Goal: Use online tool/utility: Use online tool/utility

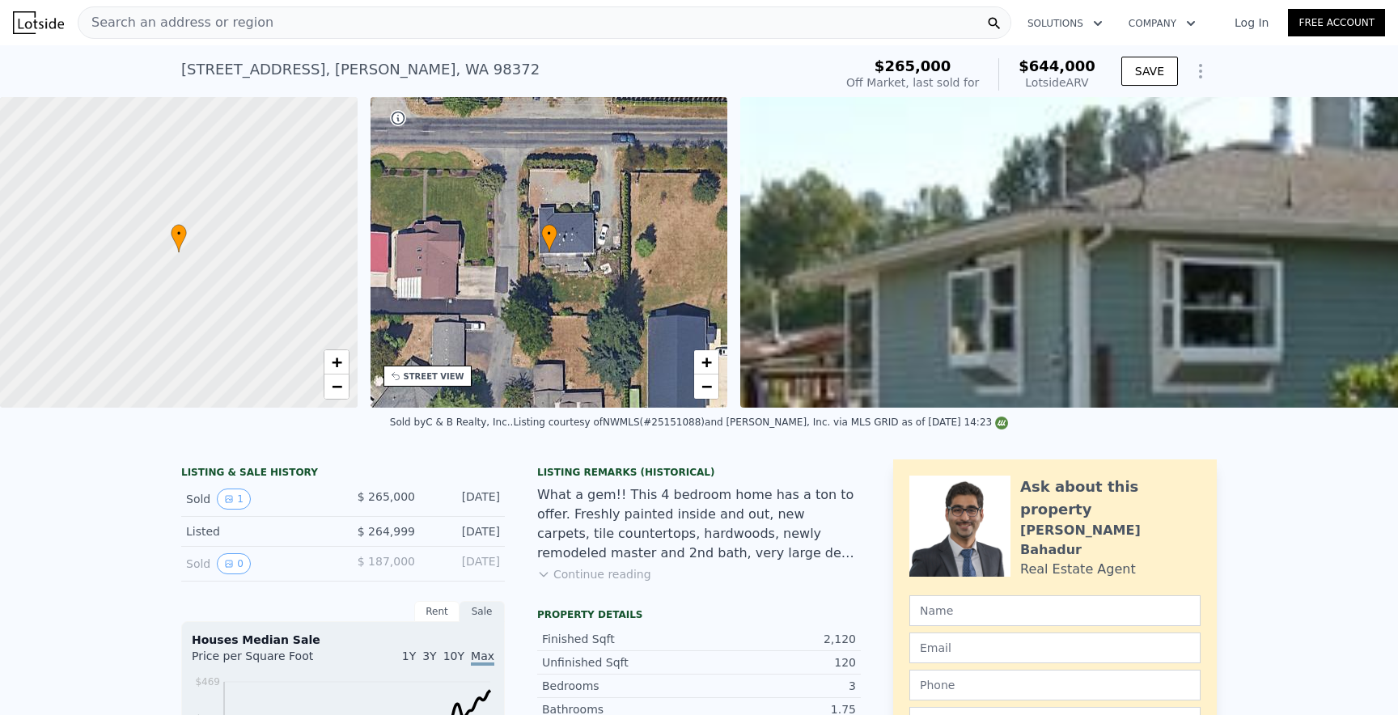
click at [334, 29] on div "Search an address or region" at bounding box center [545, 22] width 934 height 32
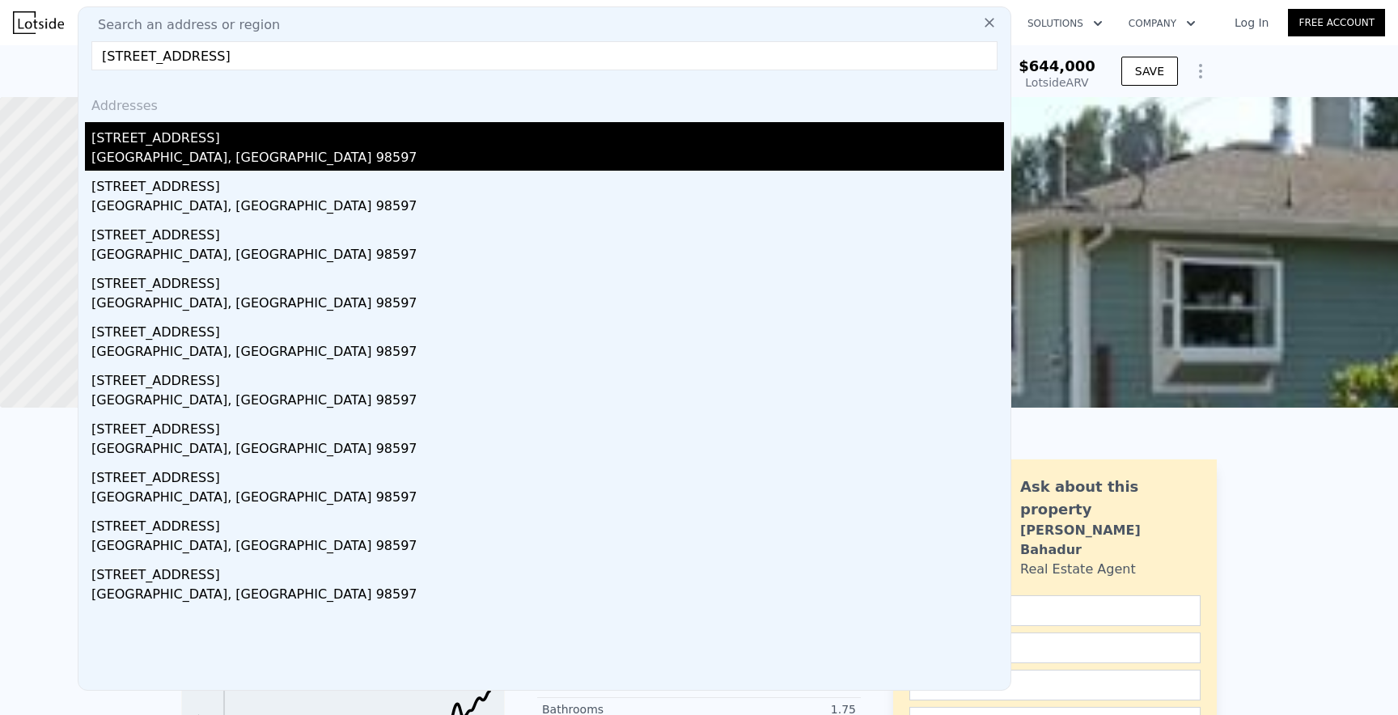
type input "[STREET_ADDRESS]"
click at [283, 141] on div "[STREET_ADDRESS]" at bounding box center [547, 135] width 913 height 26
type input "3"
type input "2.5"
type input "1214"
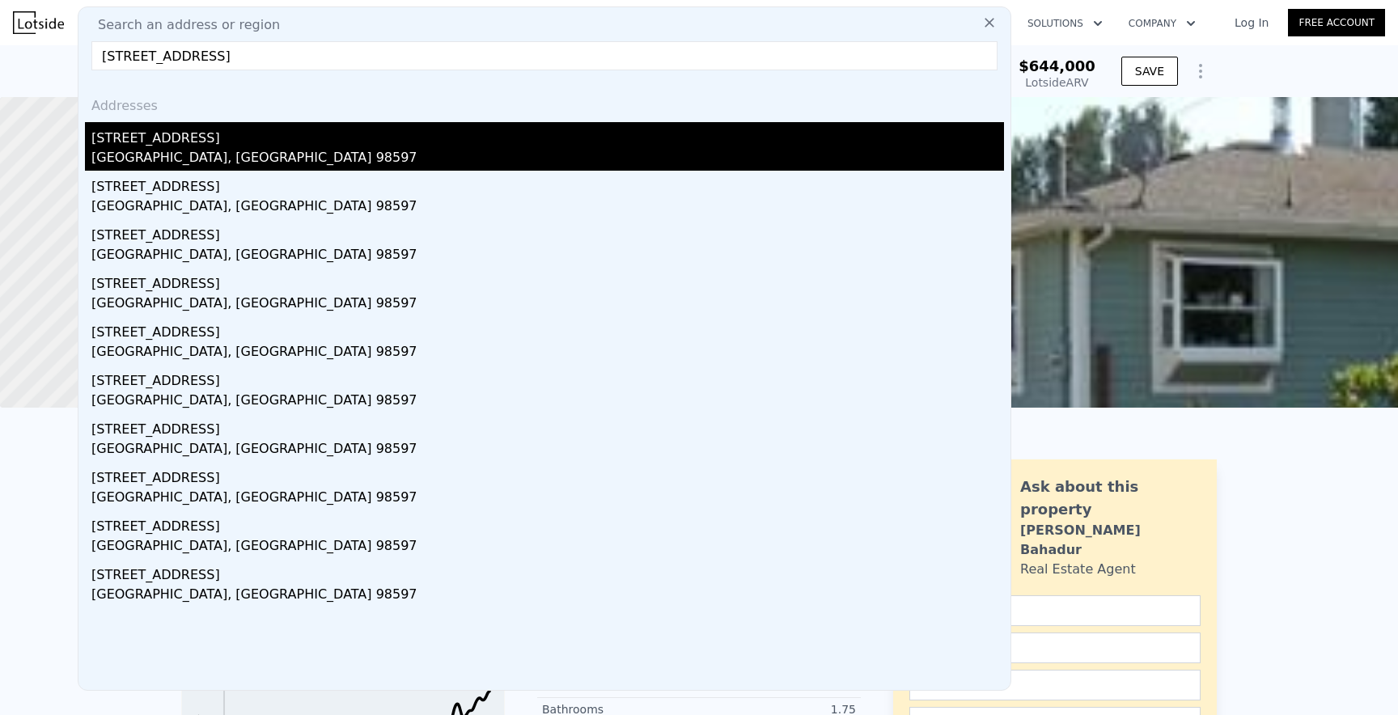
type input "1534"
type input "7350"
type input "10890"
type input "$ 440,000"
type input "4"
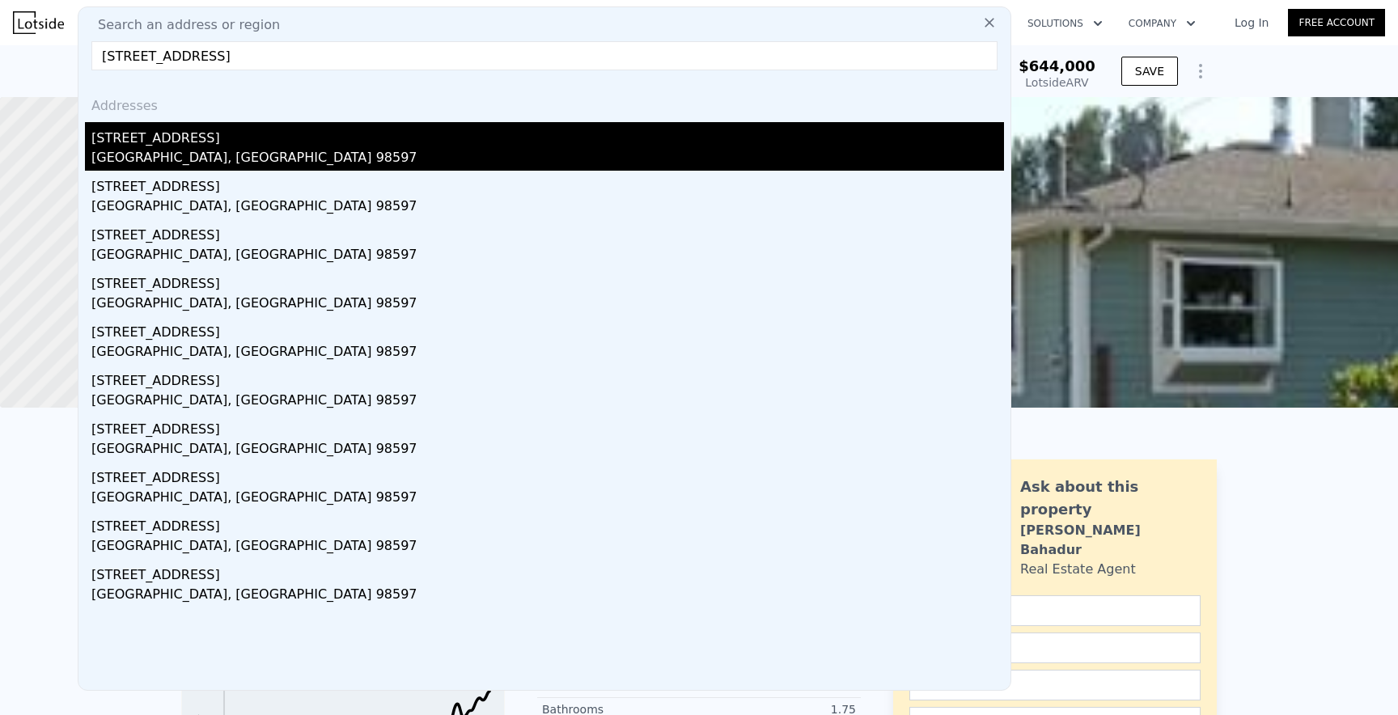
type input "$ 268,438"
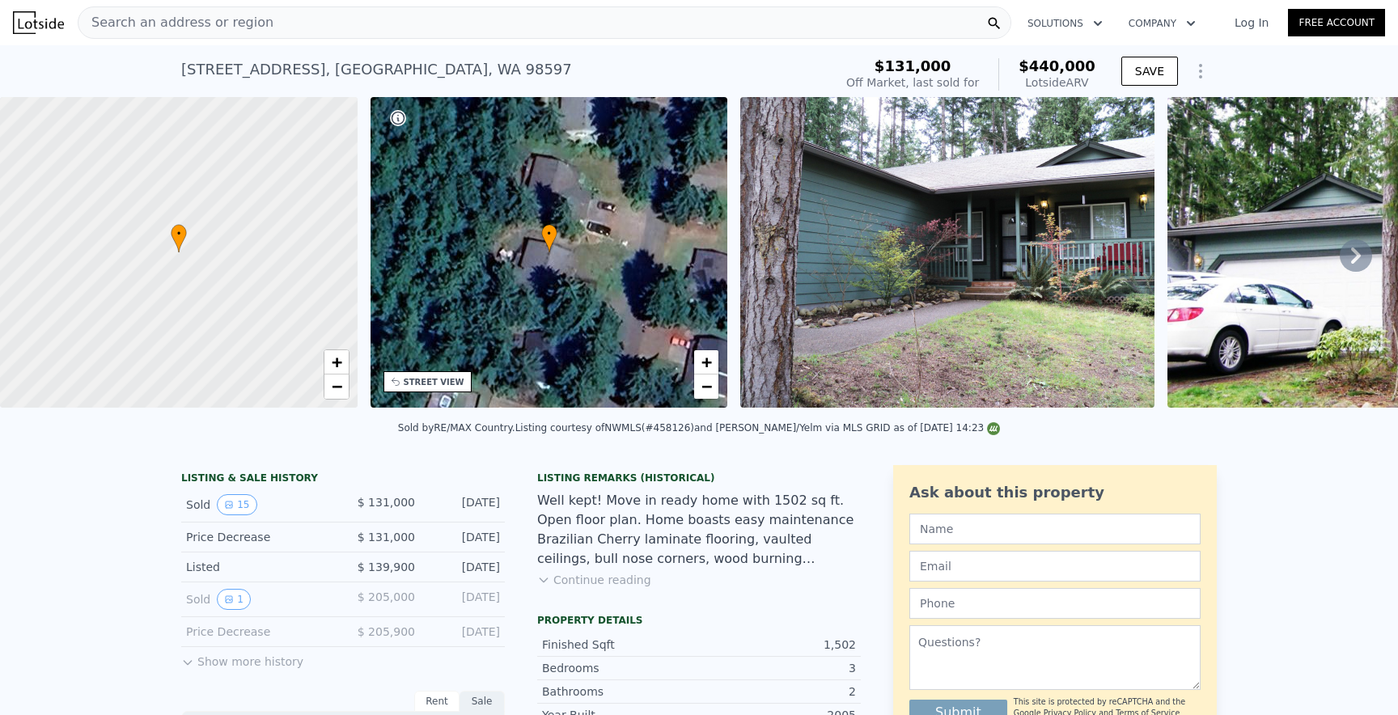
click at [1350, 258] on icon at bounding box center [1356, 256] width 32 height 32
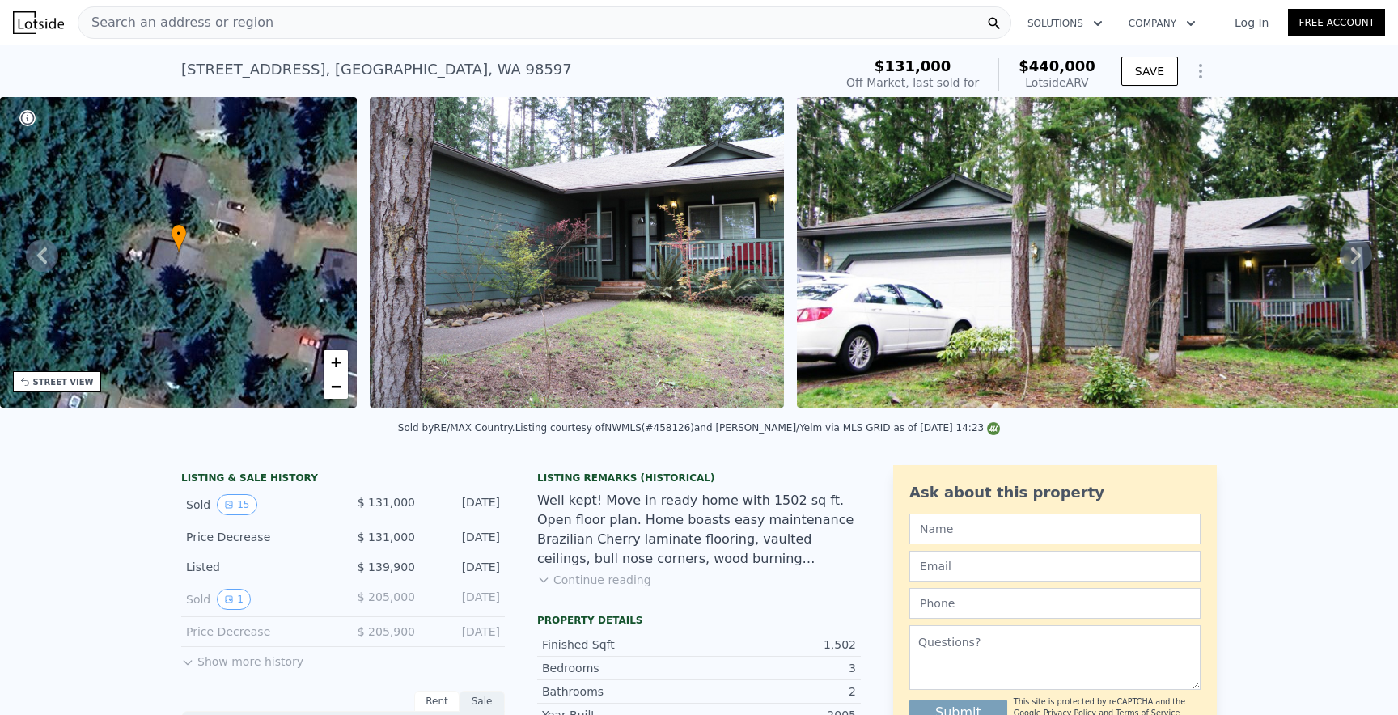
click at [1350, 257] on icon at bounding box center [1356, 256] width 32 height 32
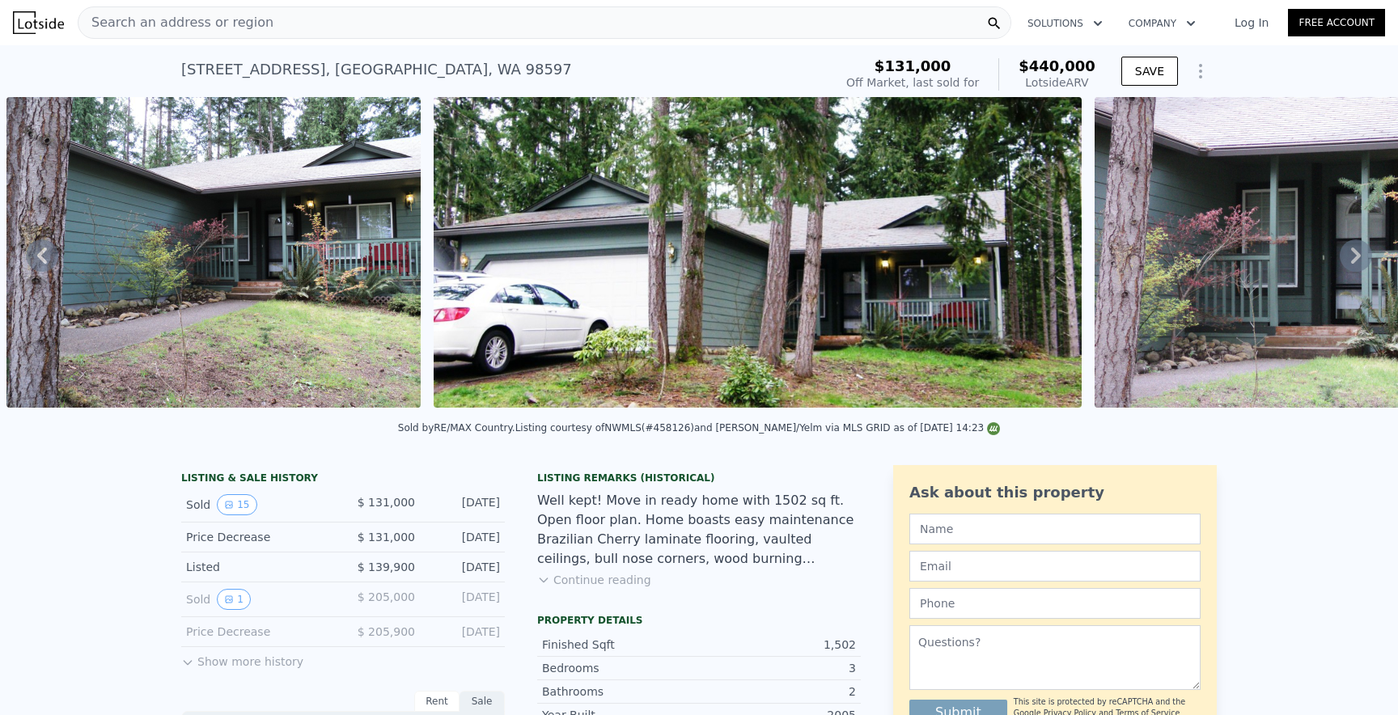
click at [1350, 257] on icon at bounding box center [1356, 256] width 32 height 32
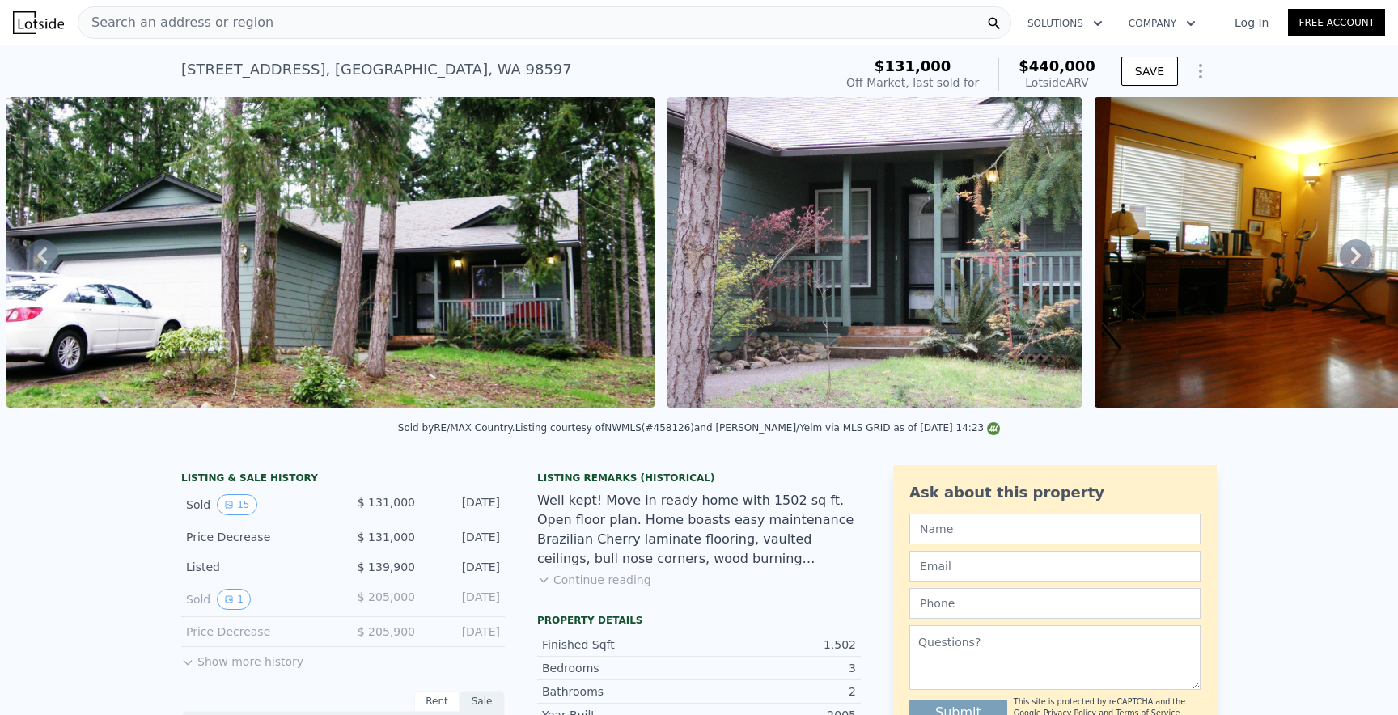
click at [1350, 257] on icon at bounding box center [1356, 256] width 32 height 32
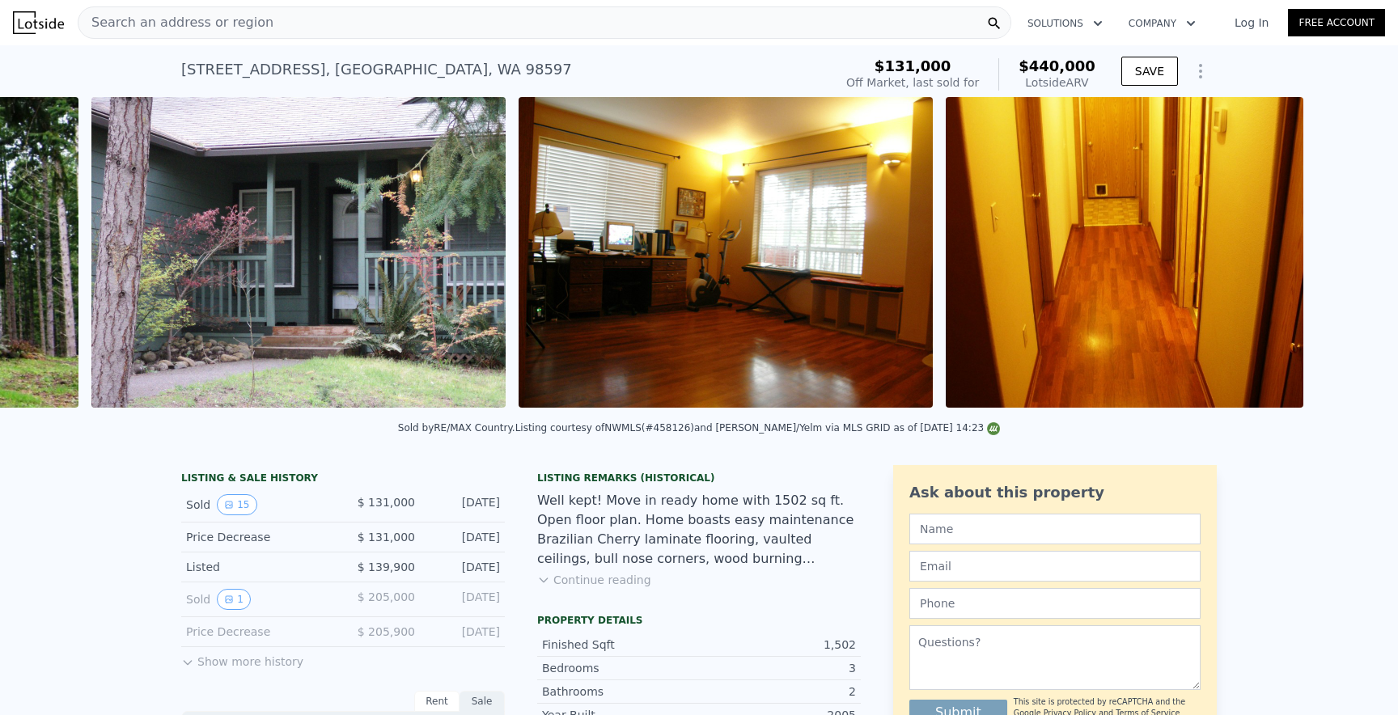
scroll to position [0, 1829]
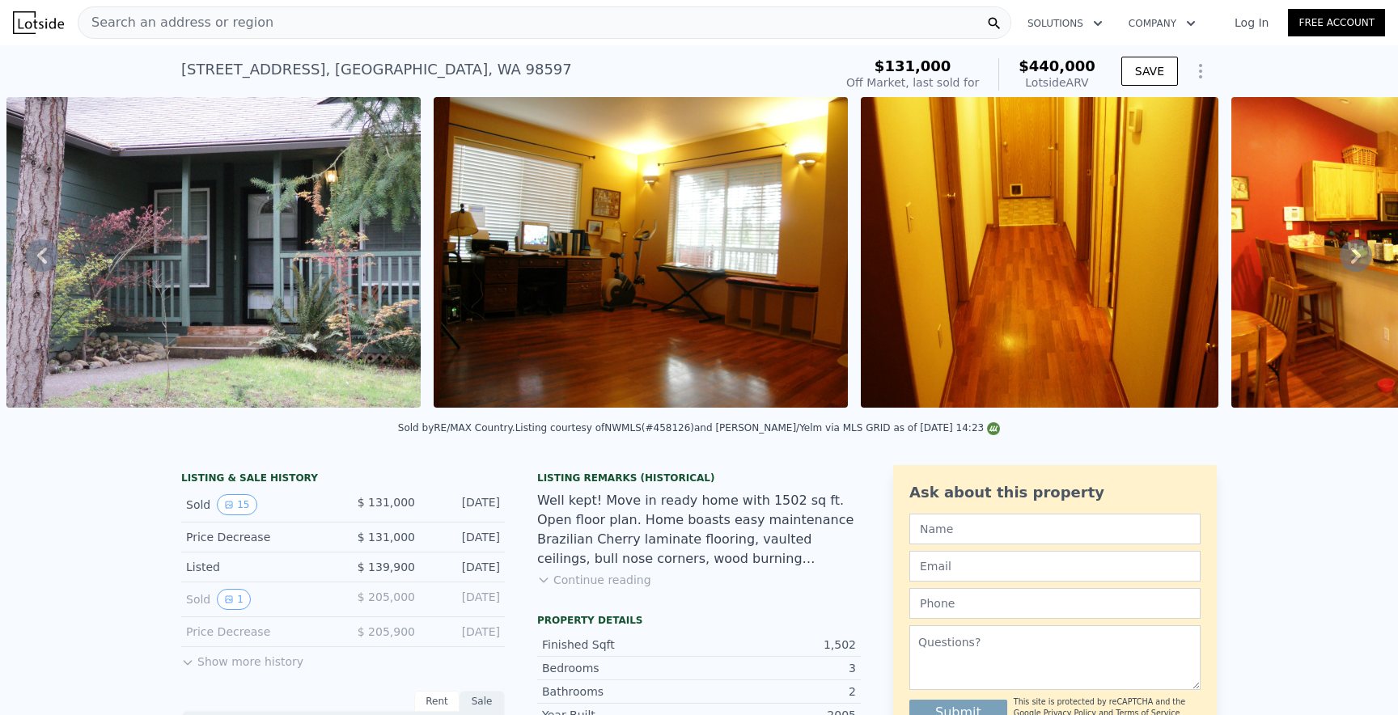
click at [1350, 257] on icon at bounding box center [1356, 256] width 32 height 32
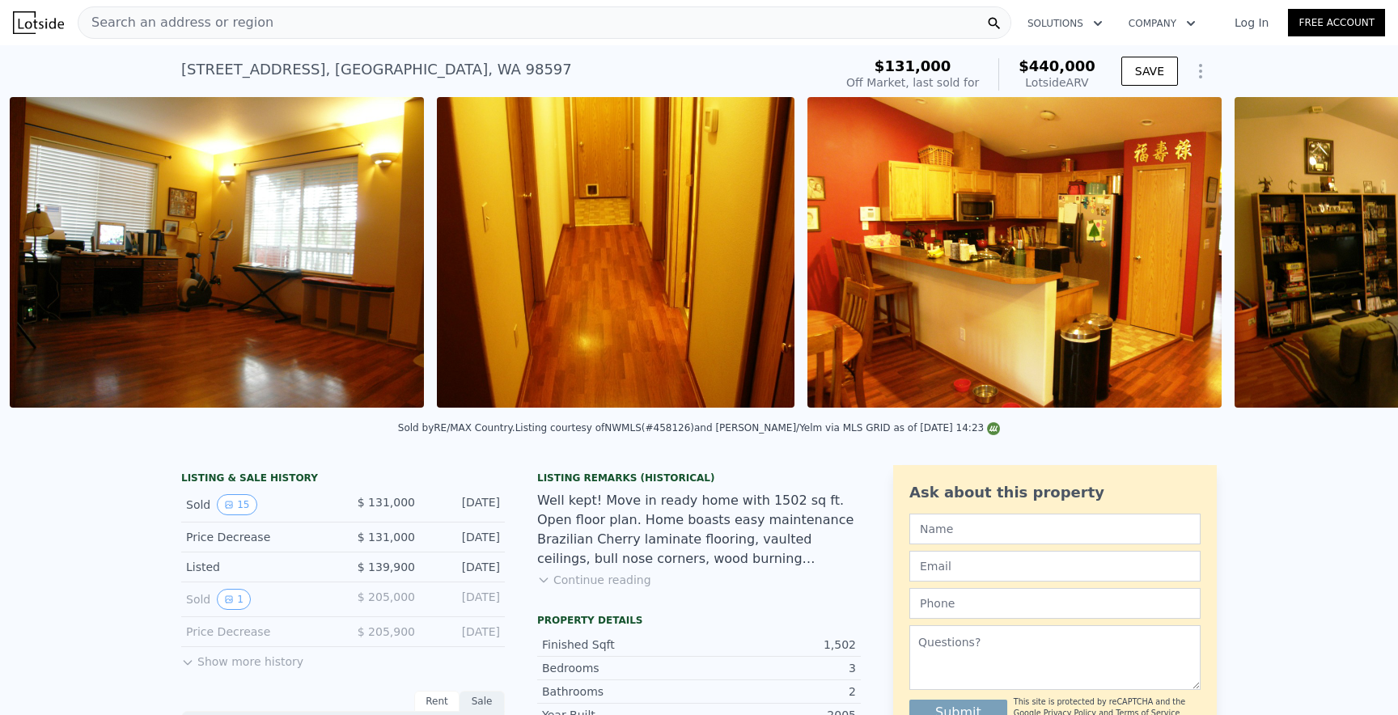
scroll to position [0, 2256]
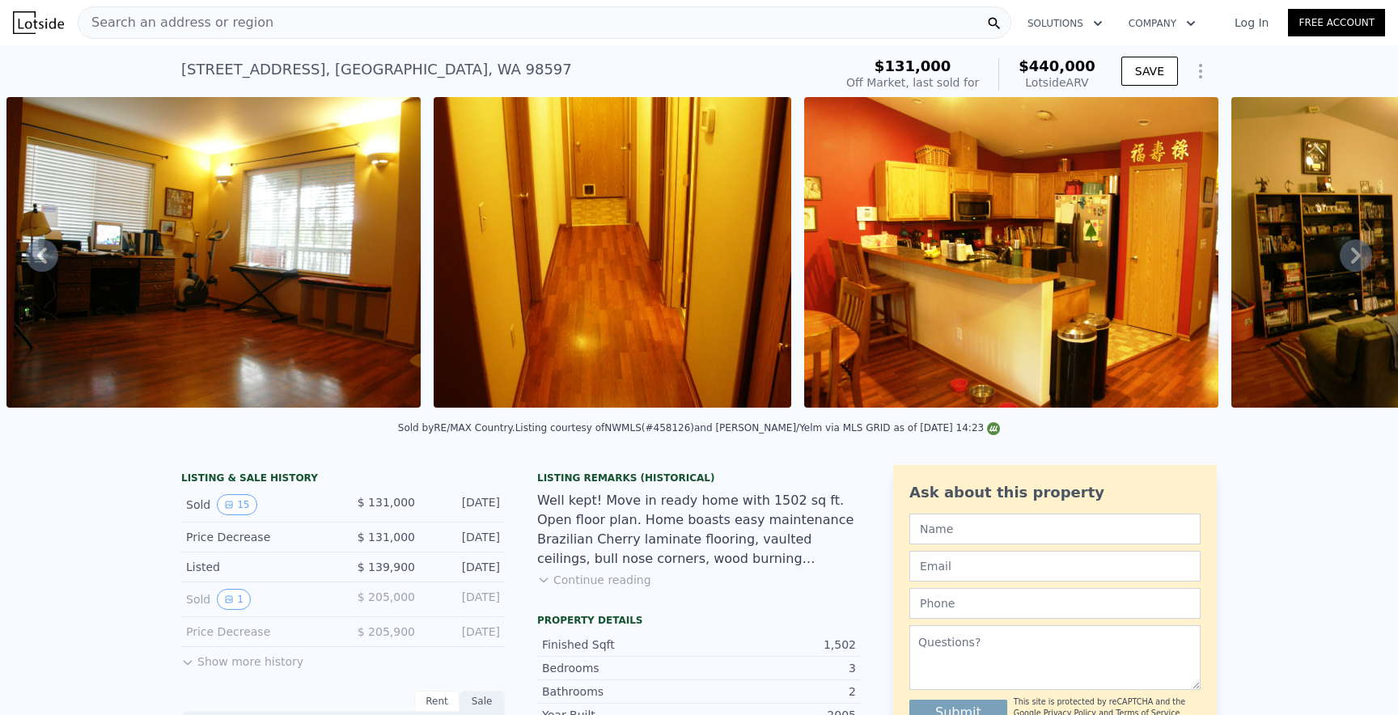
click at [1350, 257] on icon at bounding box center [1356, 256] width 32 height 32
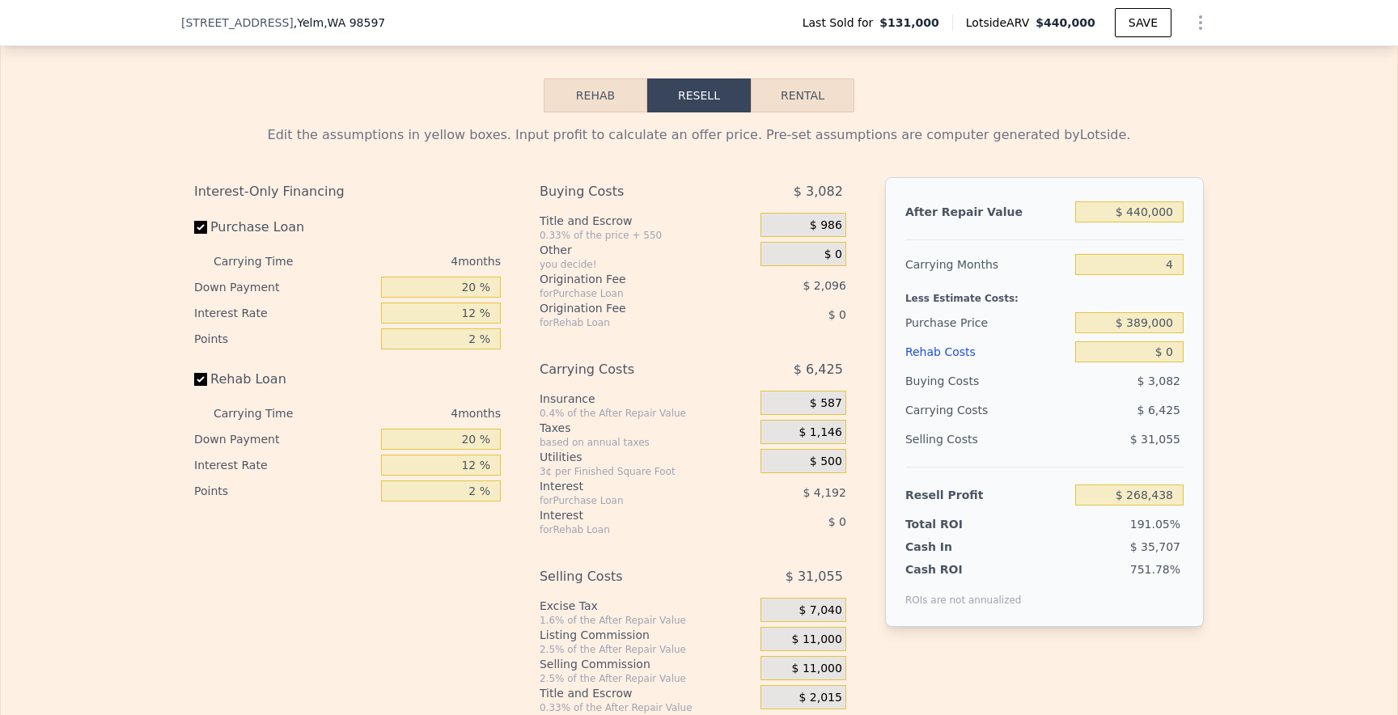
scroll to position [2281, 0]
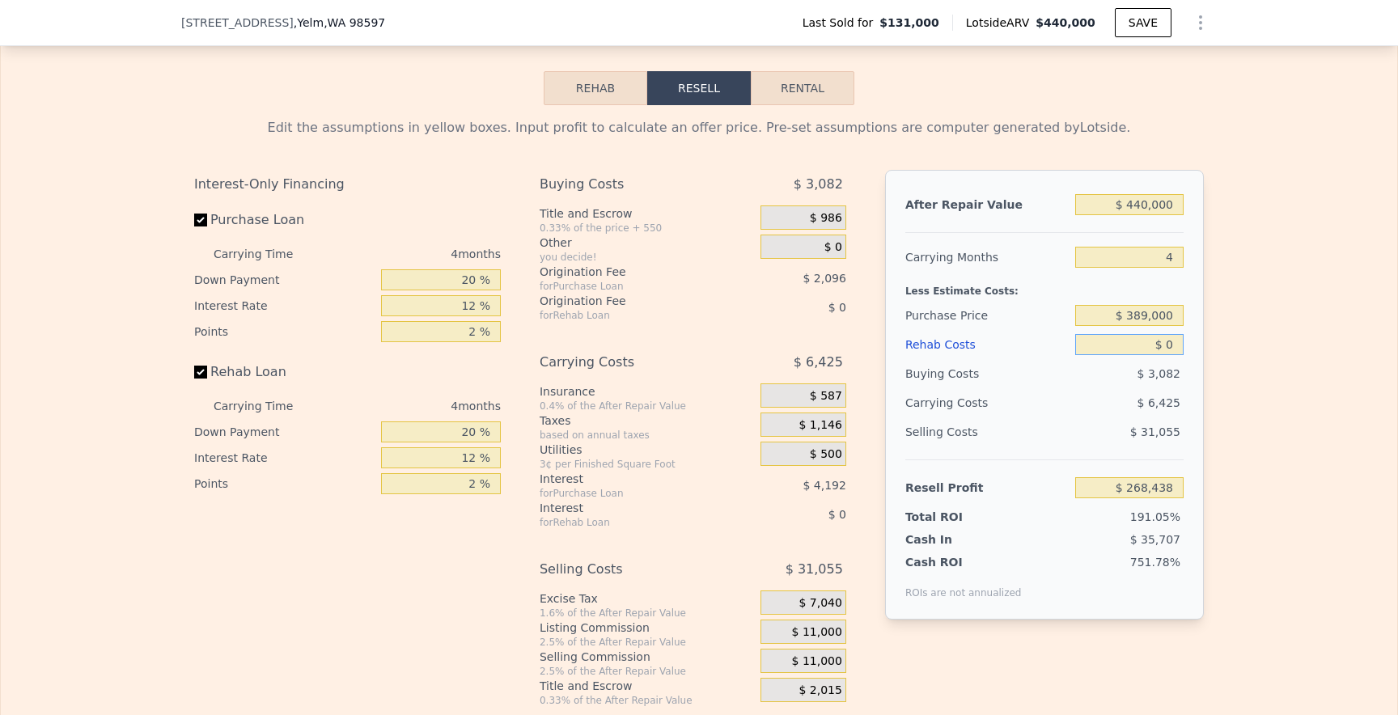
click at [1180, 350] on input "$ 0" at bounding box center [1129, 344] width 108 height 21
type input "$ 7"
type input "$ 268,431"
type input "$ 75"
type input "$ 268,358"
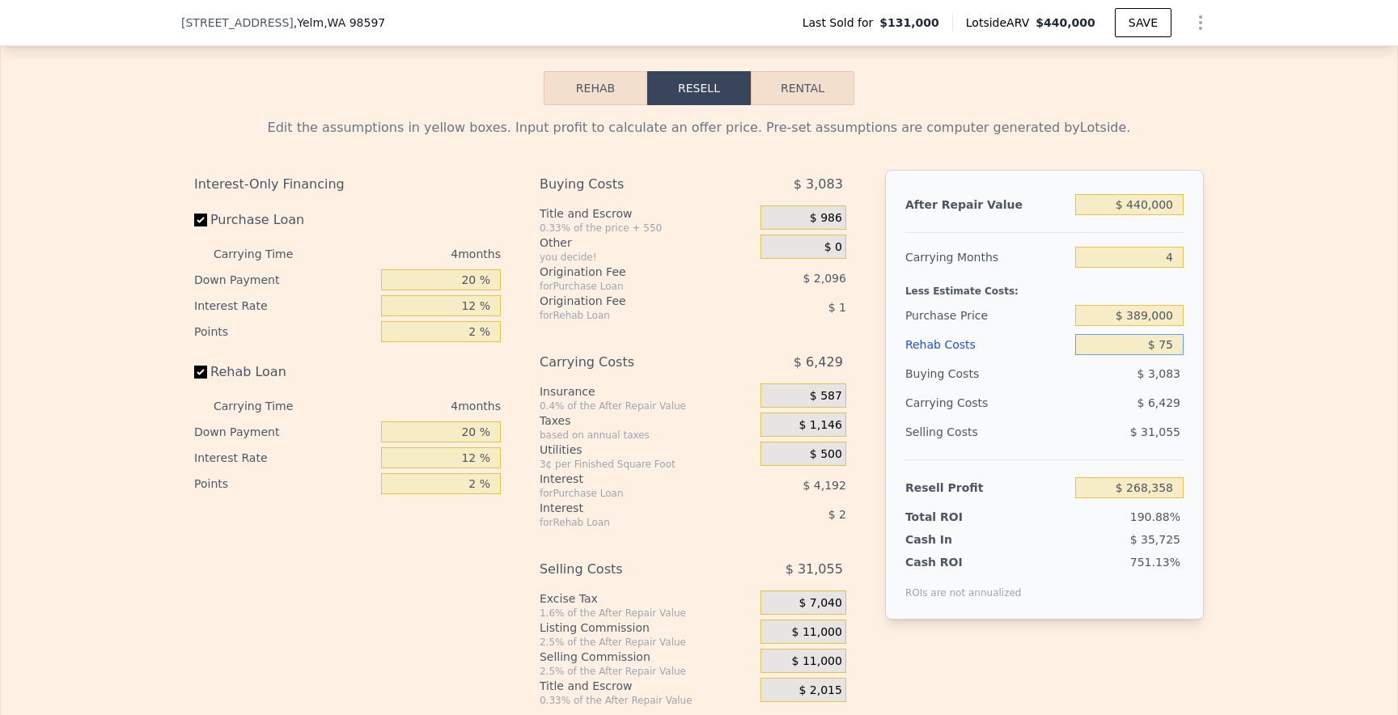
type input "$ 750"
type input "$ 267,652"
type input "$ 7,500"
type input "$ 260,578"
type input "$ 75,000"
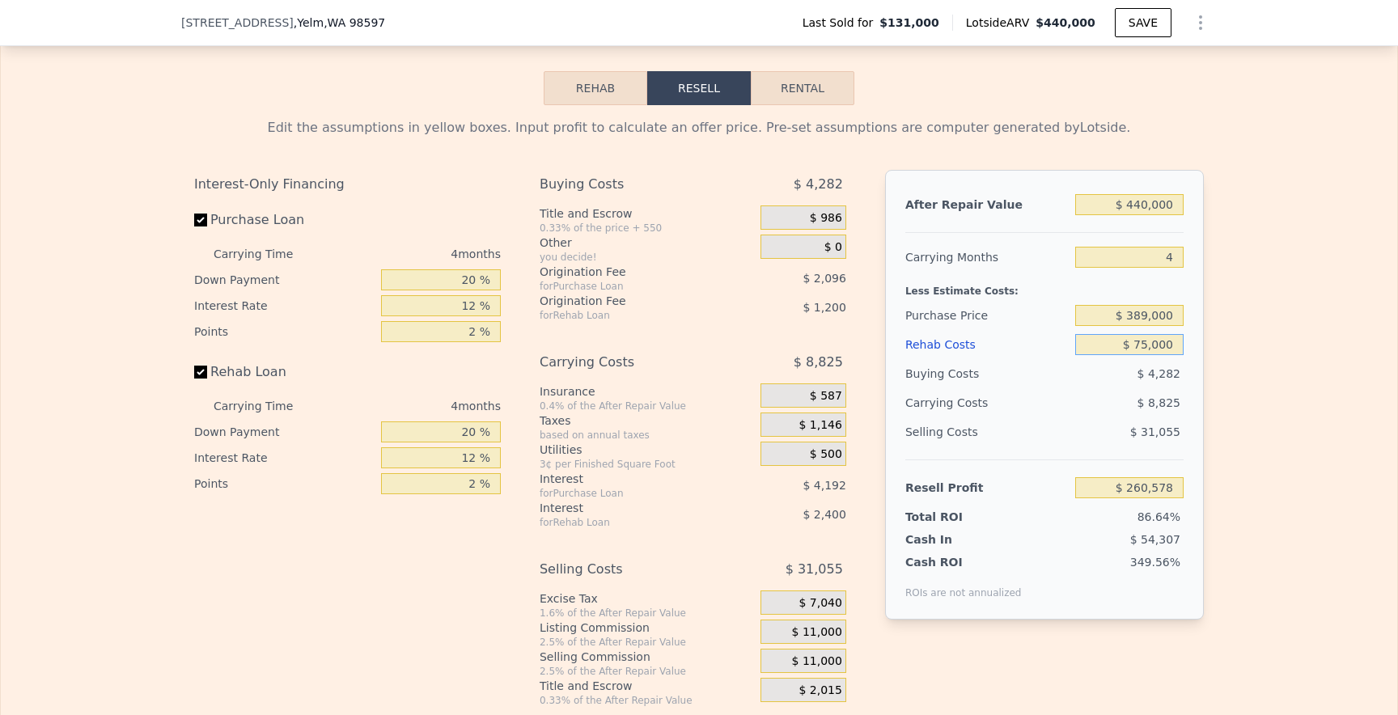
type input "$ 189,838"
type input "$ 75,000"
click at [1098, 438] on div "$ 31,055" at bounding box center [1129, 432] width 109 height 29
click at [1149, 321] on input "$ 389,000" at bounding box center [1129, 315] width 108 height 21
type input "-$ 81,405"
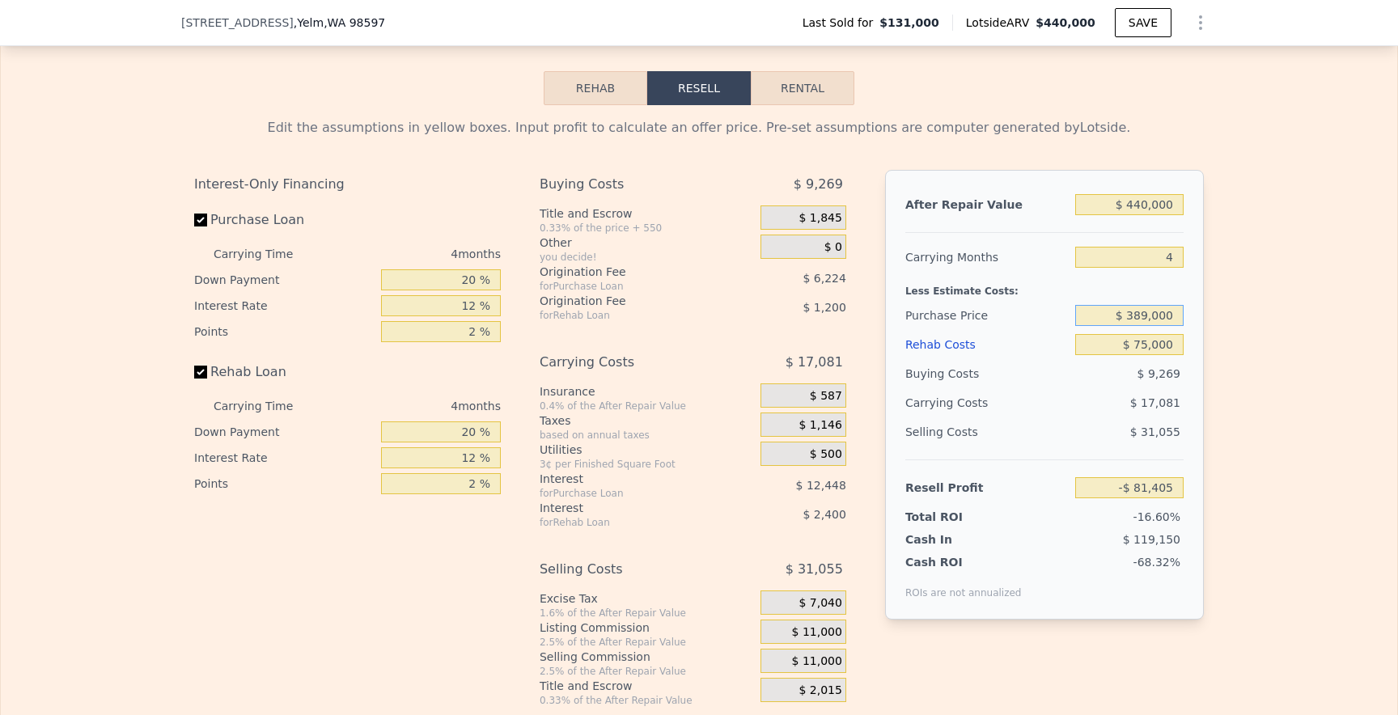
click at [1135, 317] on input "$ 389,000" at bounding box center [1129, 315] width 108 height 21
type input "$ 289,000"
type input "$ 23,728"
click at [1143, 317] on input "$ 289,000" at bounding box center [1129, 315] width 108 height 21
type input "$ 219,000"
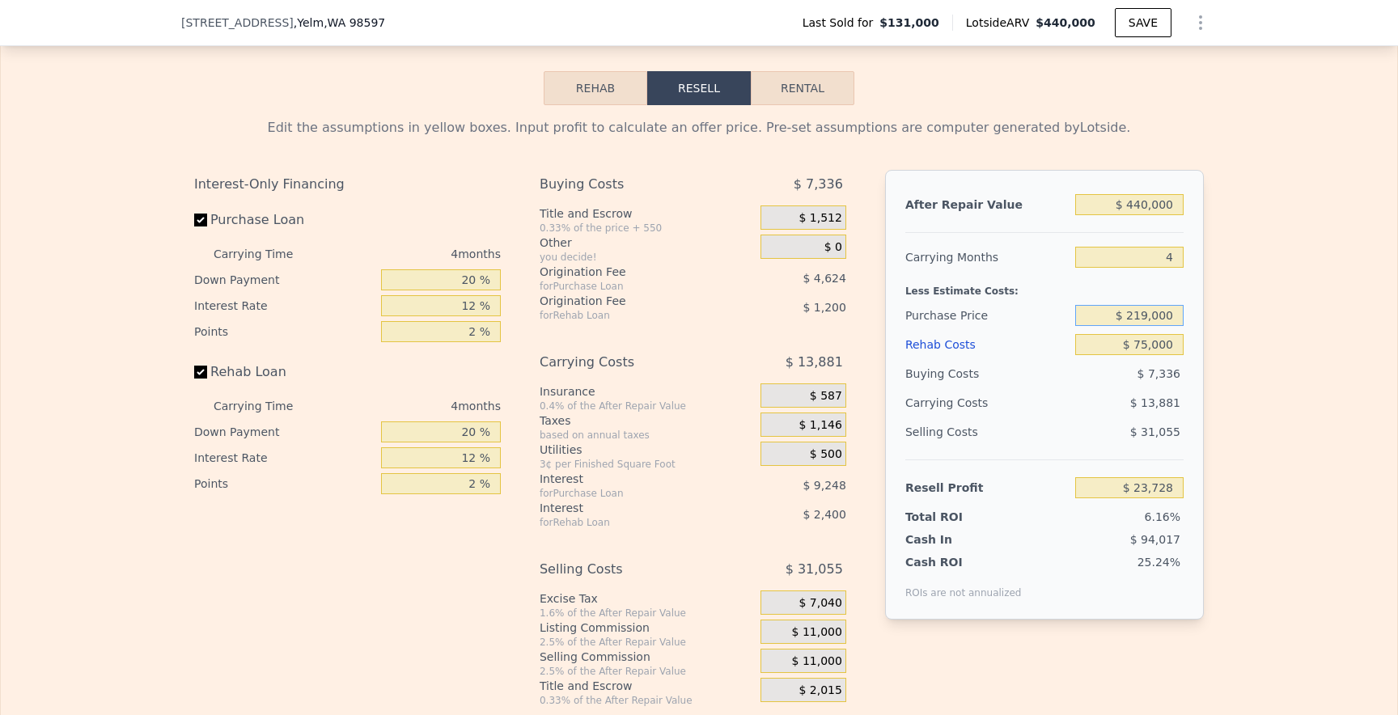
type input "$ 97,321"
type input "$ 260,000"
type input "$ 54,216"
type input "$ 207,000"
type input "$ 109,937"
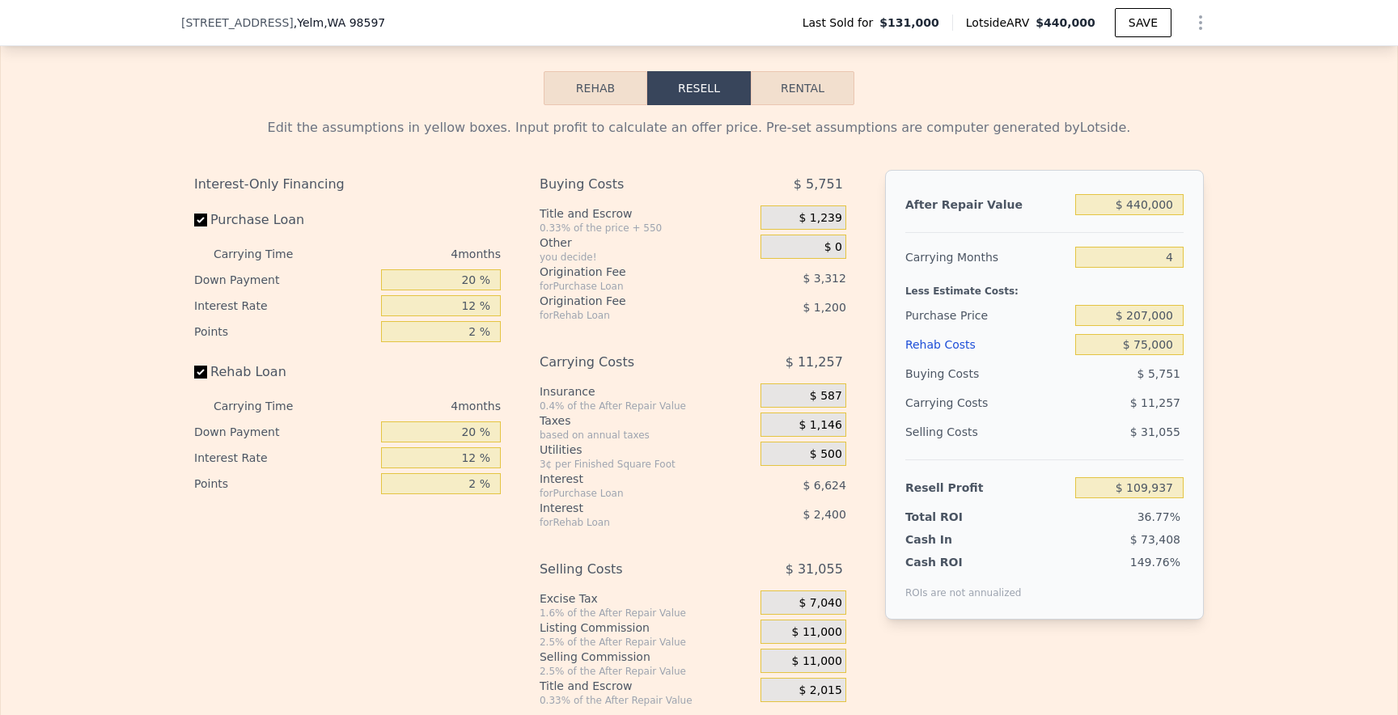
click at [1100, 395] on div "$ 11,257" at bounding box center [1098, 402] width 171 height 29
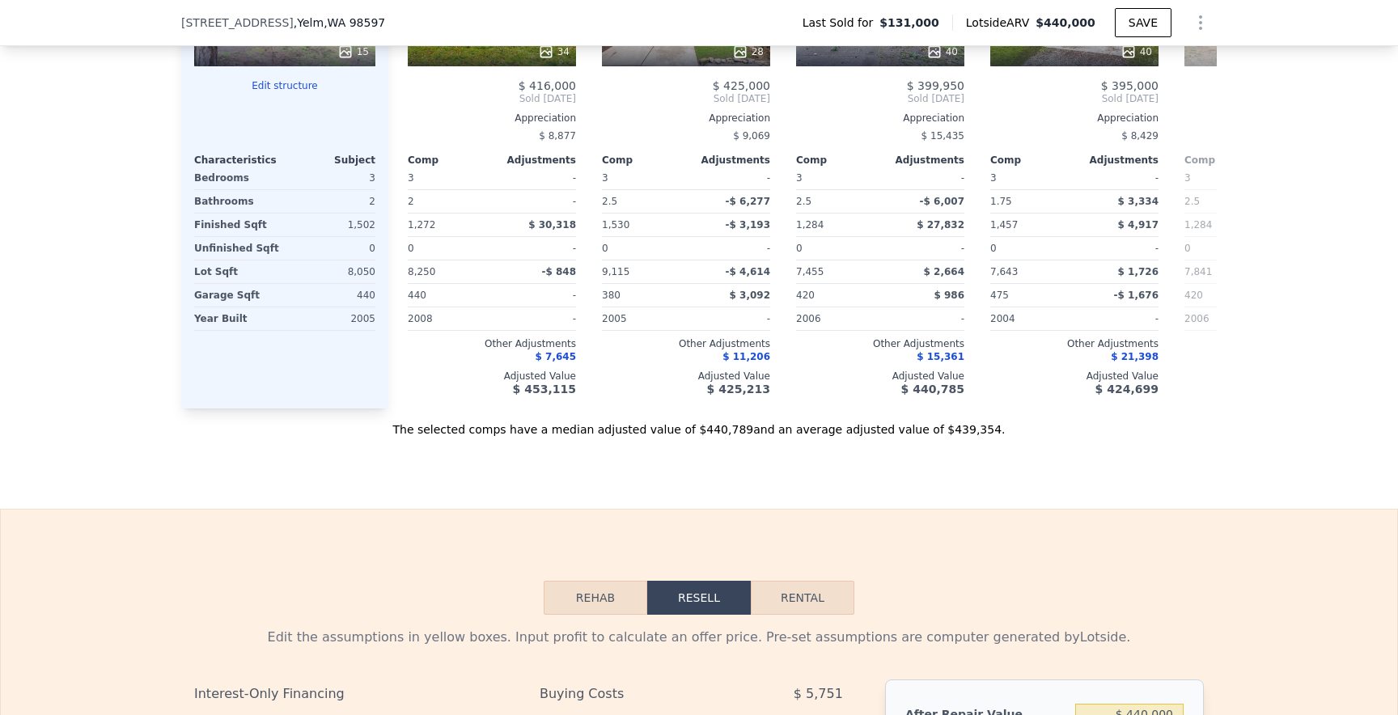
scroll to position [1663, 0]
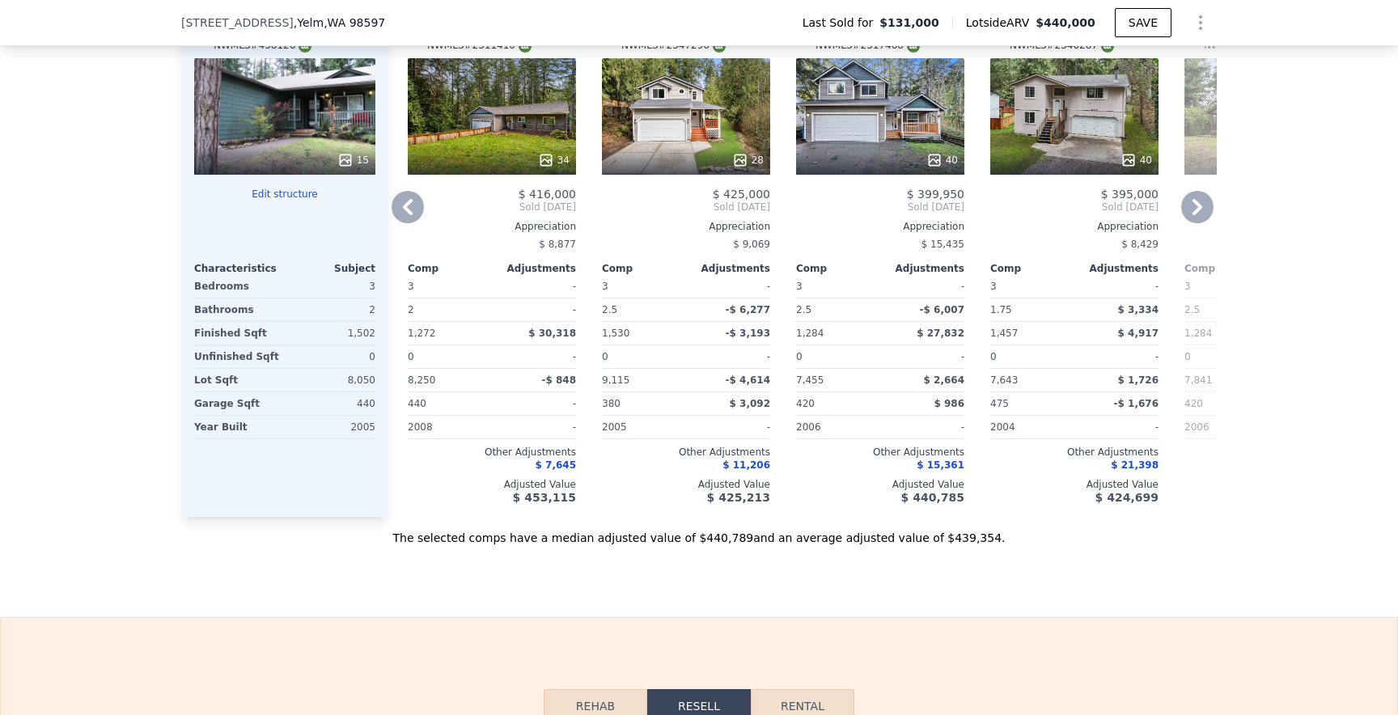
click at [520, 133] on div "34" at bounding box center [492, 116] width 168 height 117
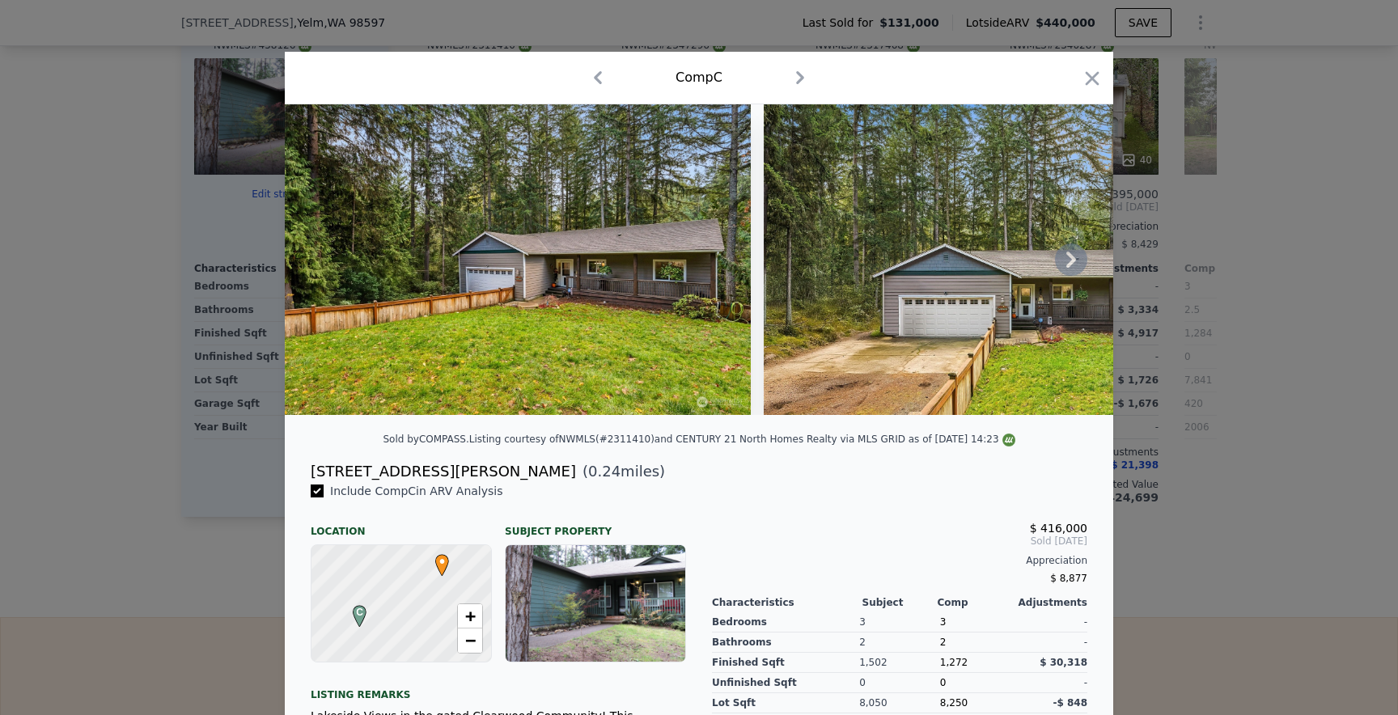
click at [1070, 261] on icon at bounding box center [1071, 260] width 32 height 32
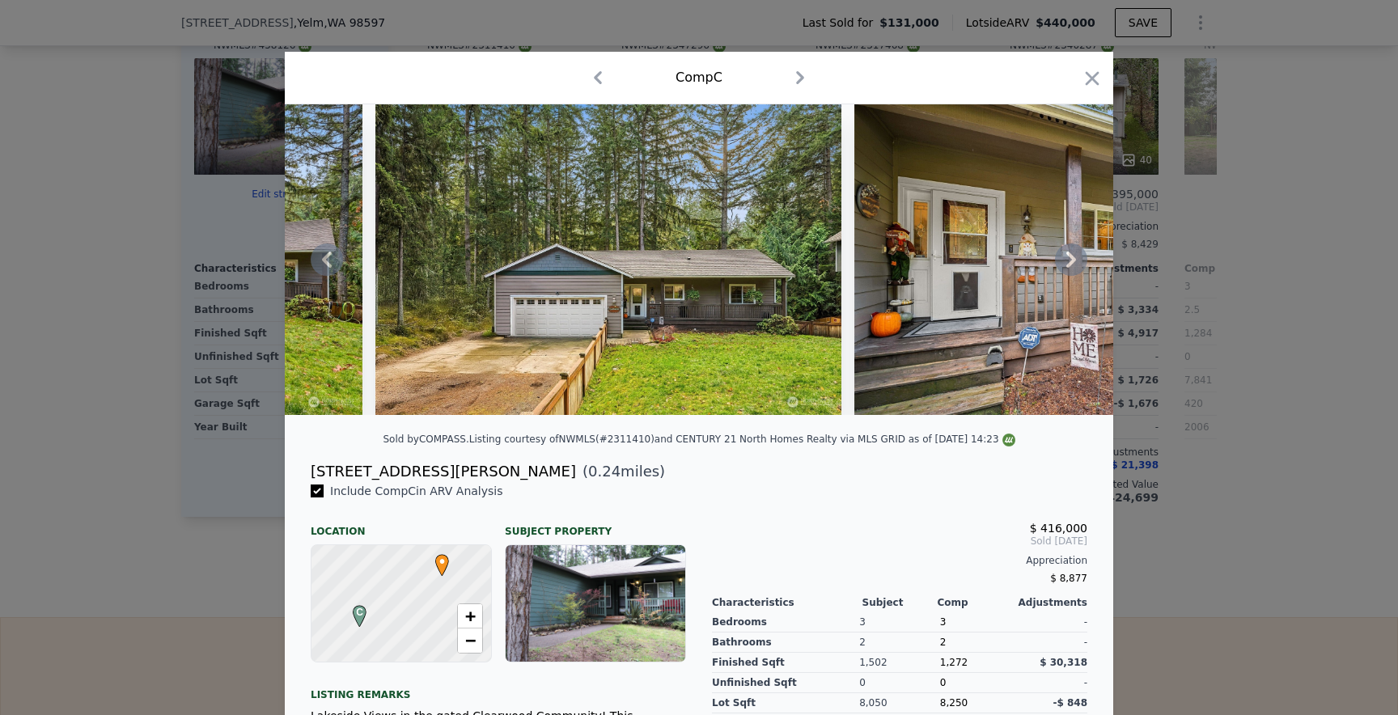
click at [1070, 260] on icon at bounding box center [1071, 260] width 32 height 32
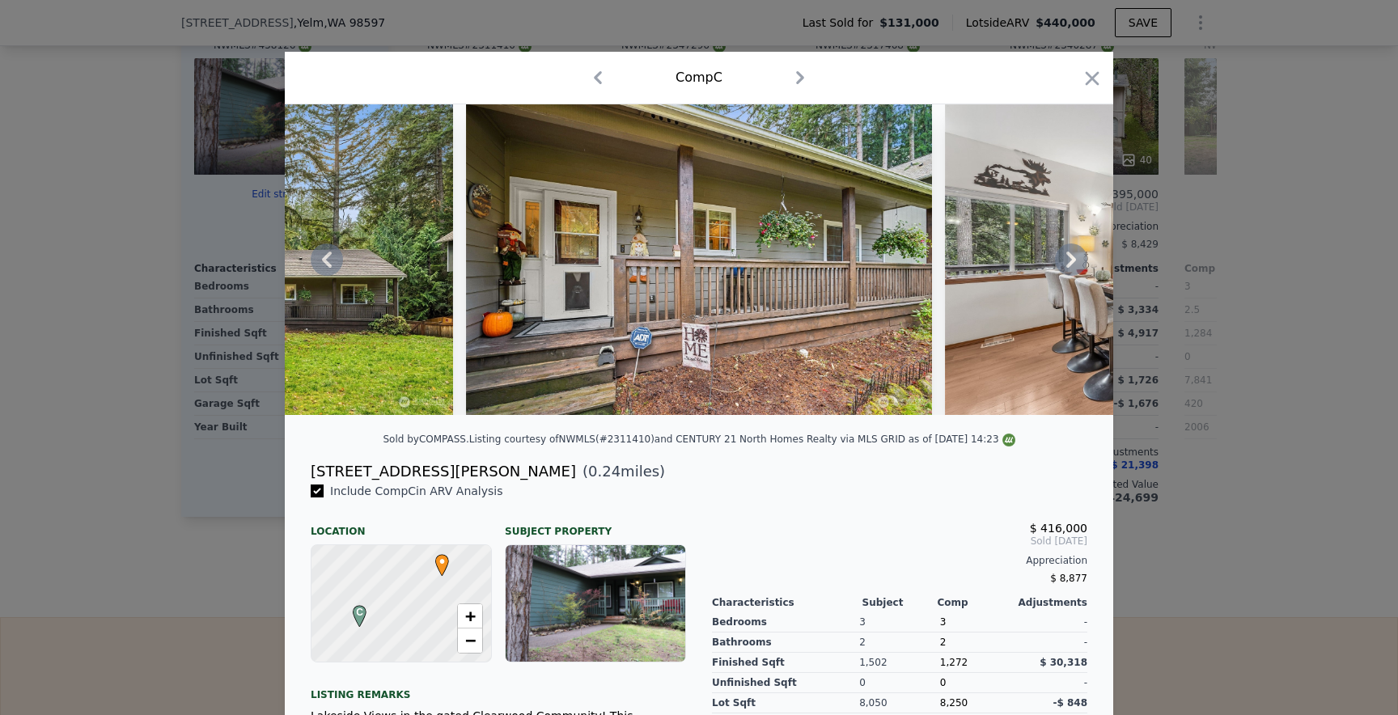
click at [1070, 260] on icon at bounding box center [1071, 260] width 32 height 32
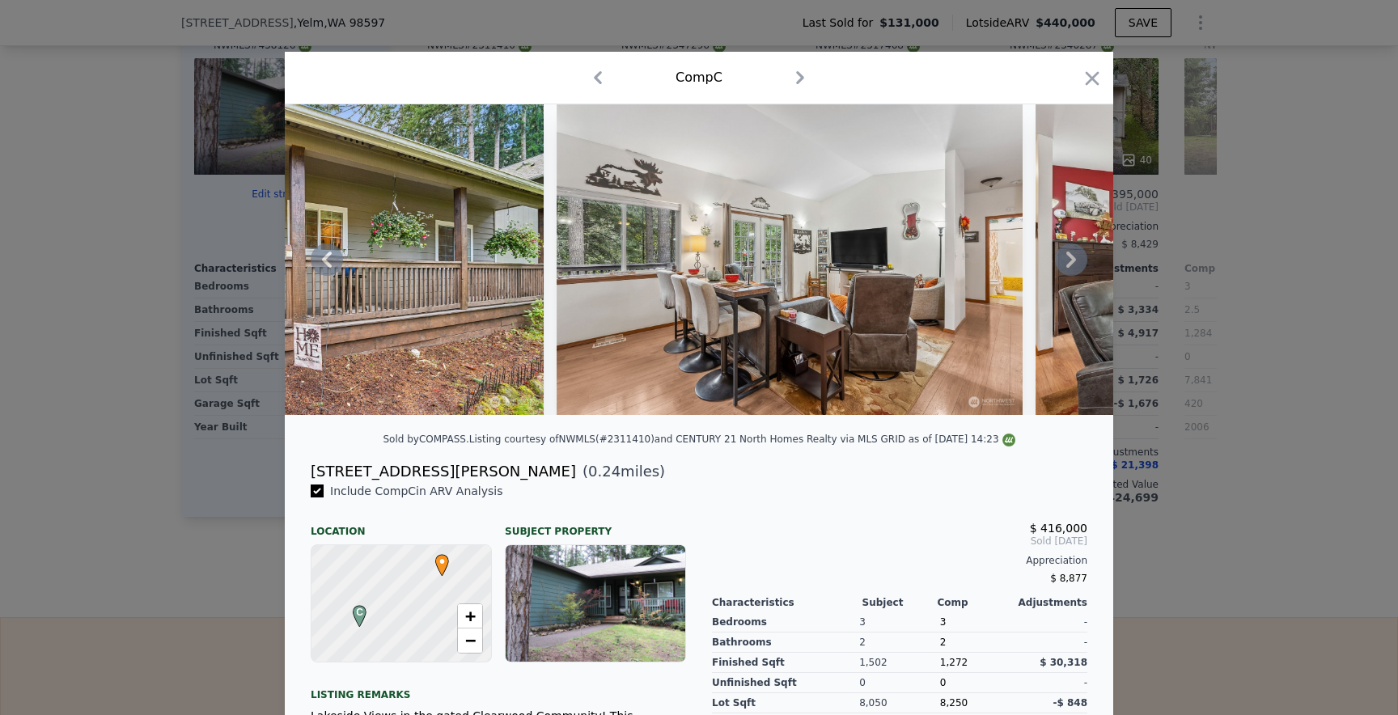
click at [1070, 260] on icon at bounding box center [1071, 260] width 32 height 32
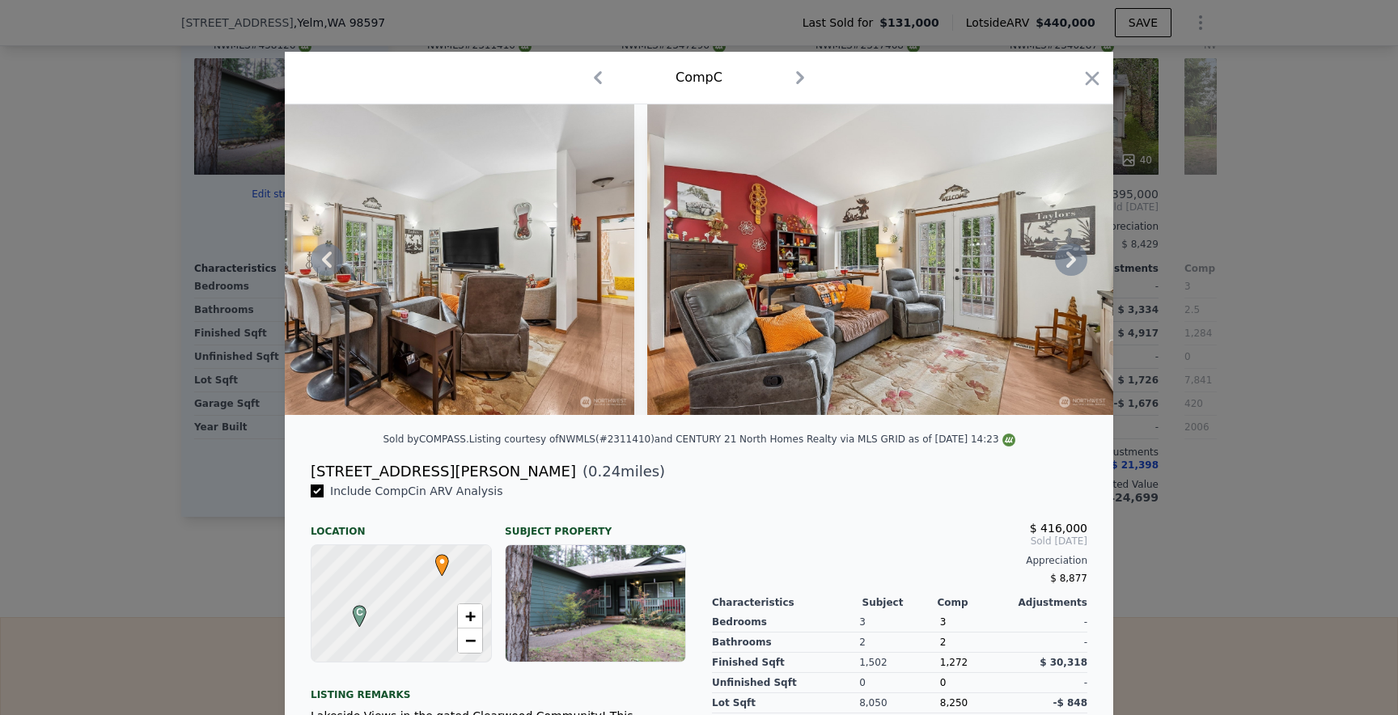
click at [1070, 260] on icon at bounding box center [1071, 260] width 32 height 32
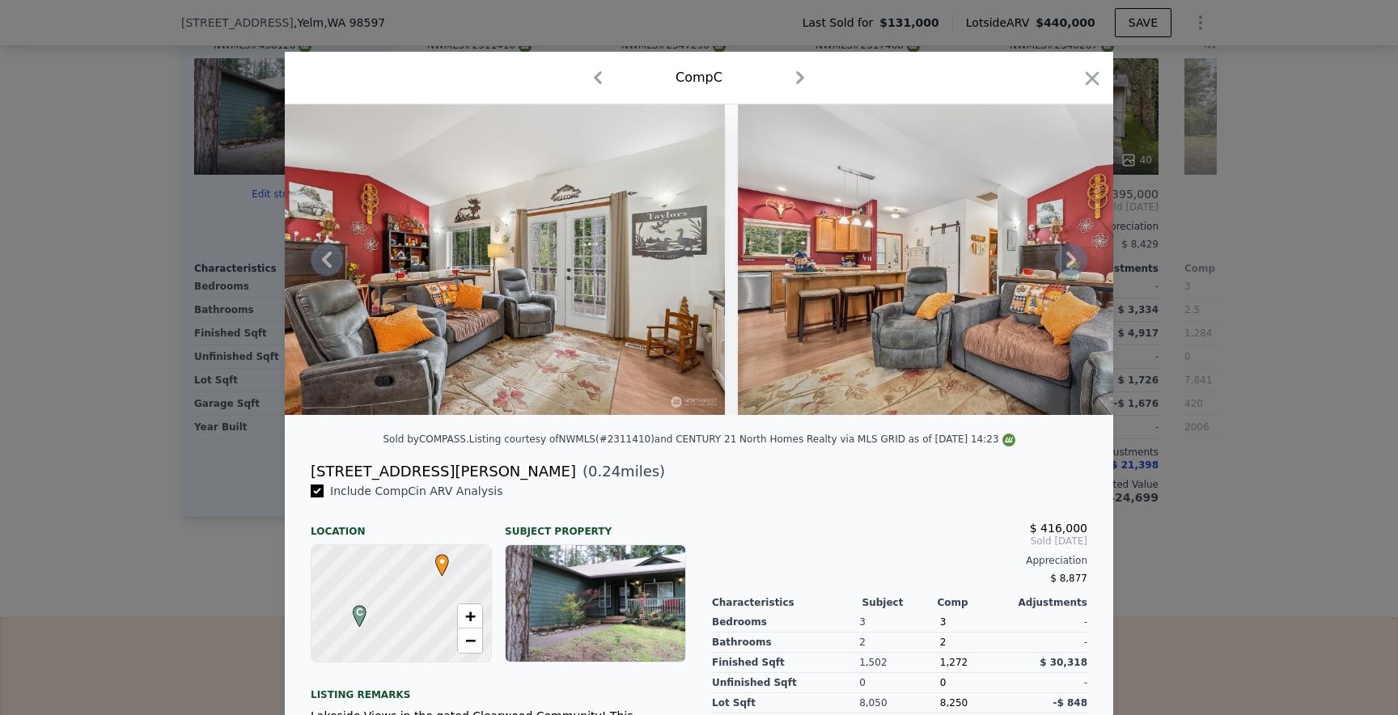
click at [1070, 260] on icon at bounding box center [1071, 260] width 32 height 32
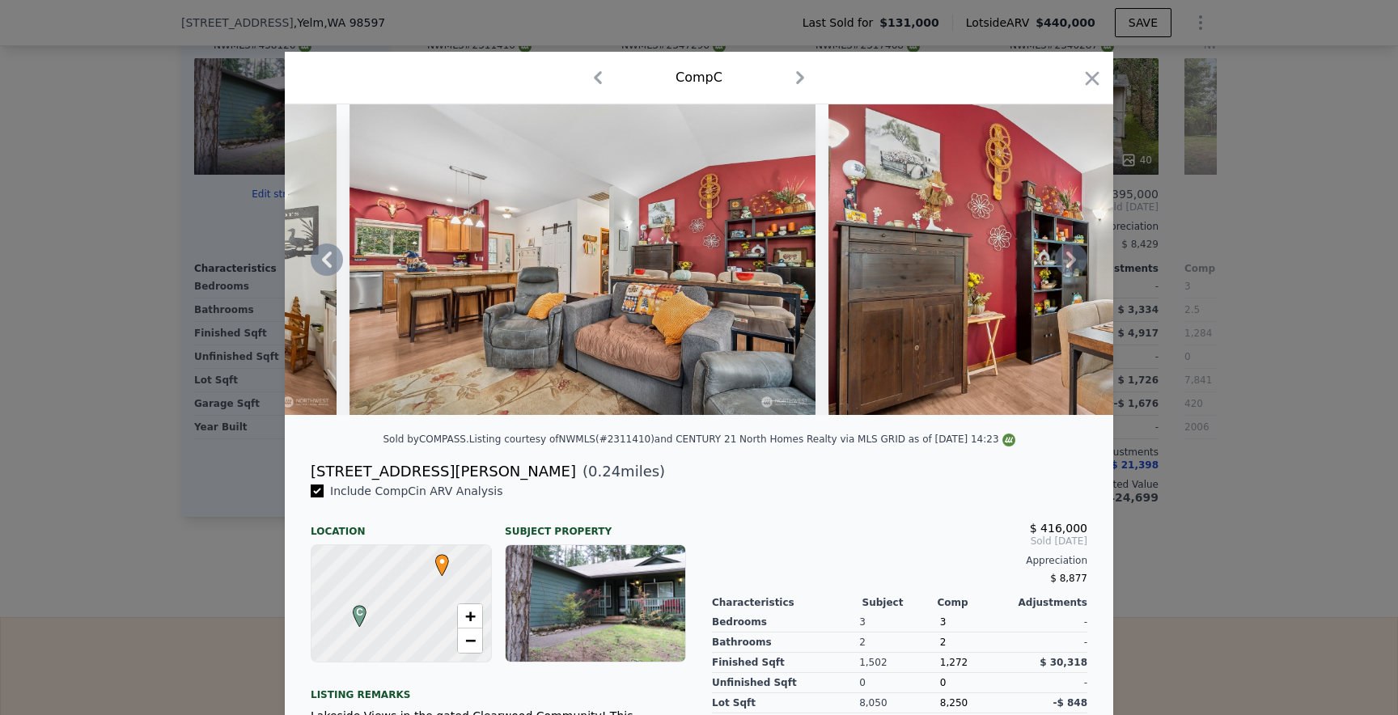
click at [1070, 260] on icon at bounding box center [1071, 260] width 32 height 32
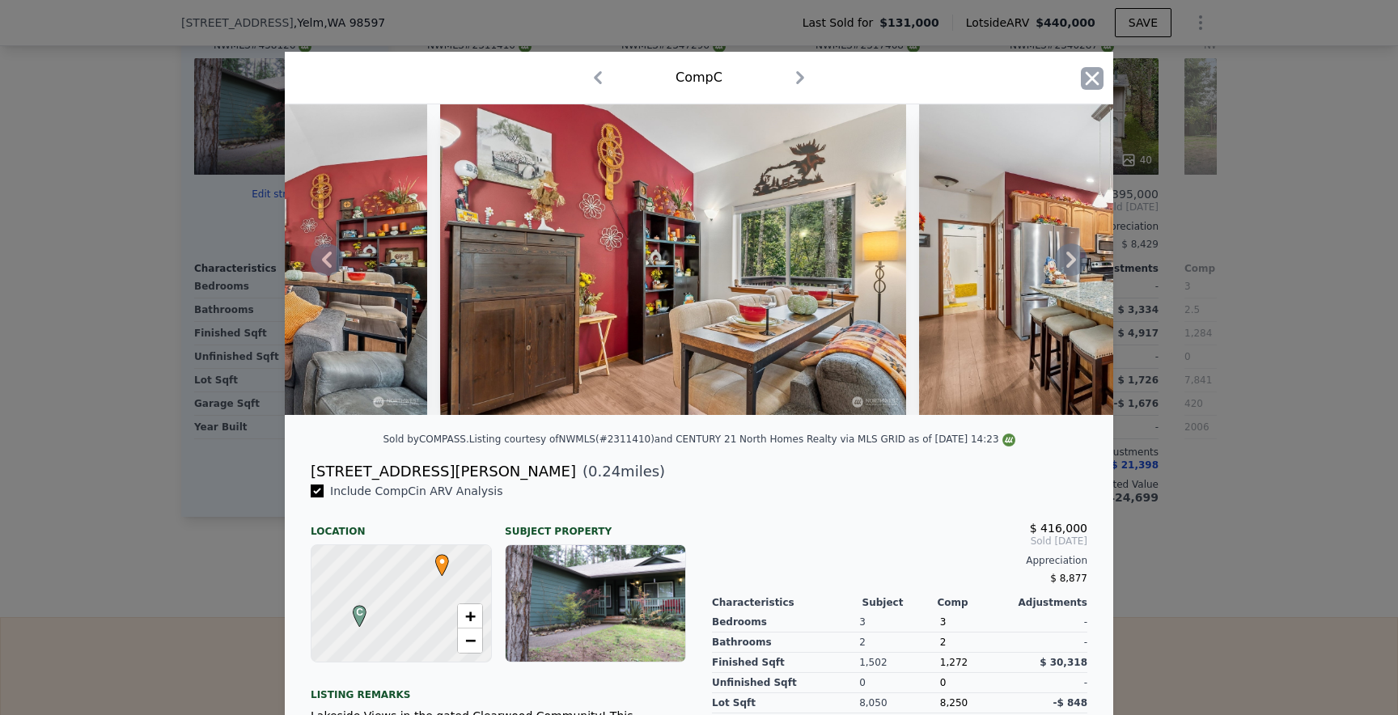
click at [1094, 78] on icon "button" at bounding box center [1092, 78] width 23 height 23
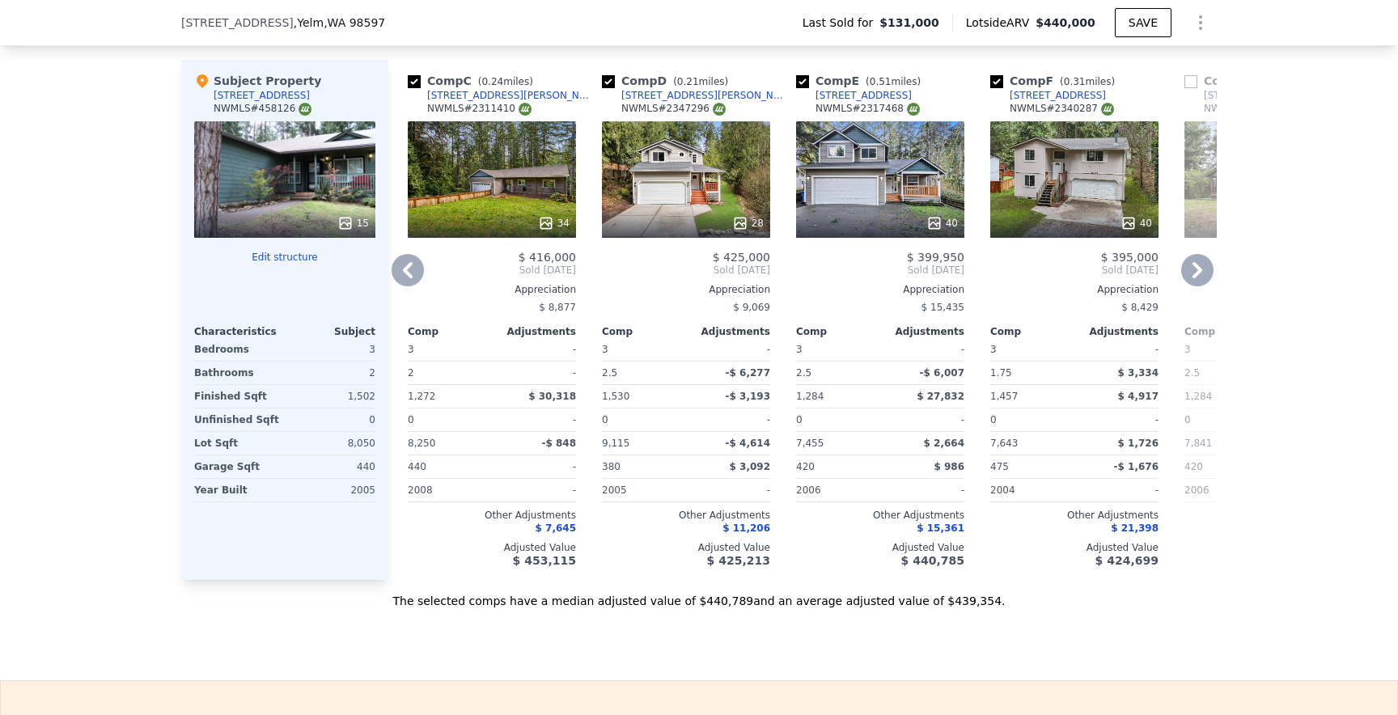
scroll to position [1599, 0]
click at [677, 206] on div "28" at bounding box center [686, 180] width 168 height 117
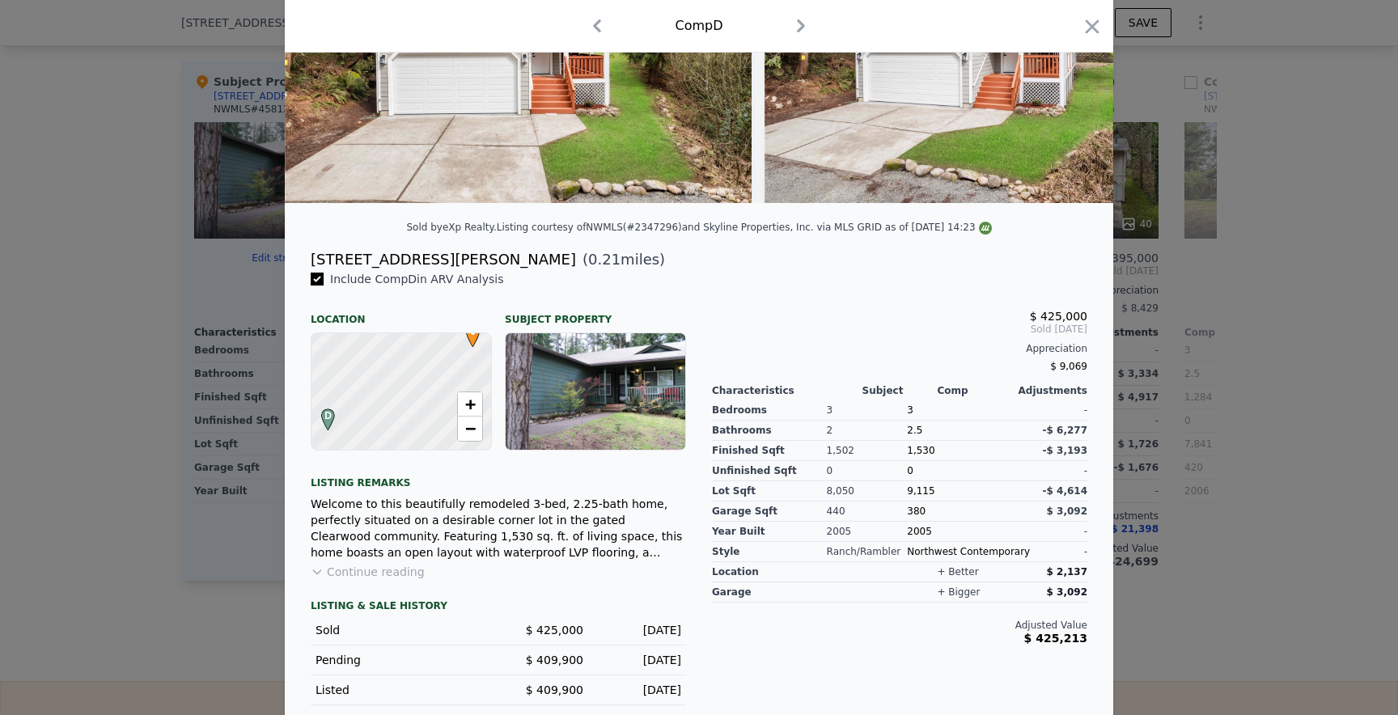
scroll to position [240, 0]
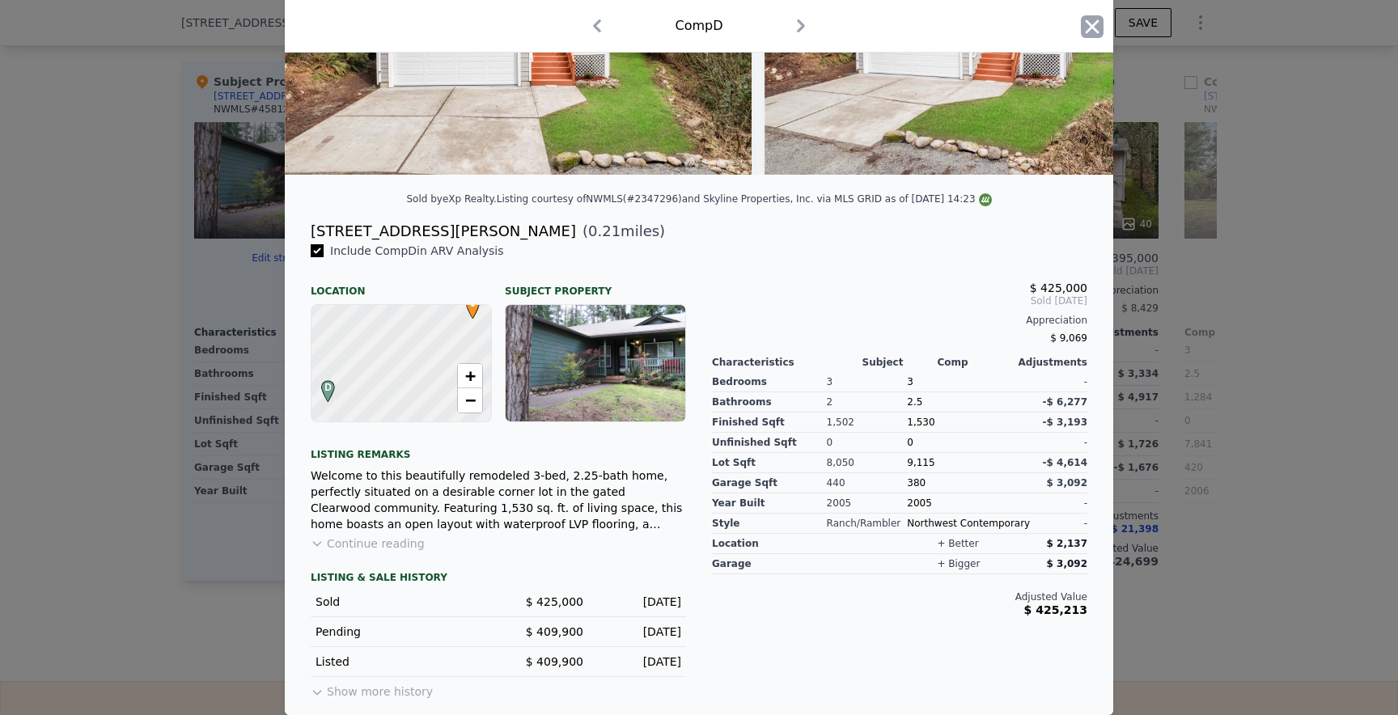
click at [1084, 27] on icon "button" at bounding box center [1092, 26] width 23 height 23
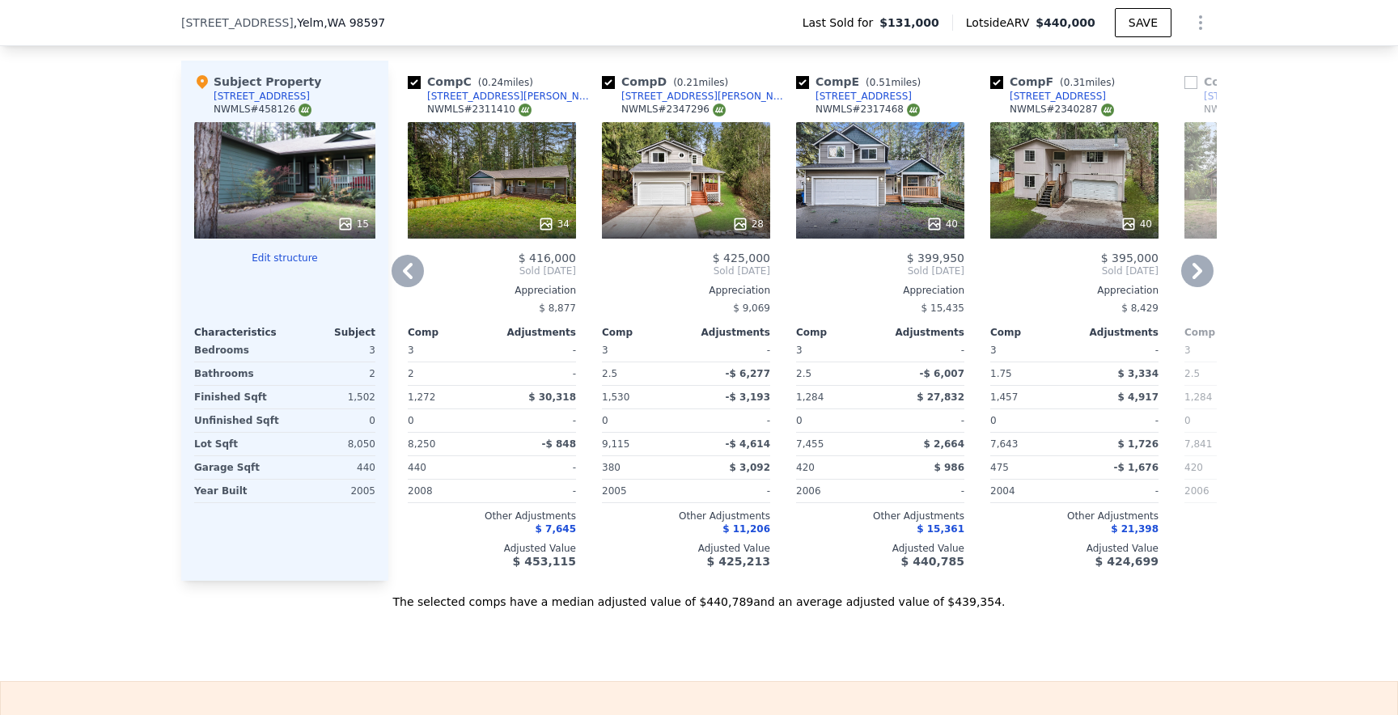
click at [1044, 180] on div "40" at bounding box center [1075, 180] width 168 height 117
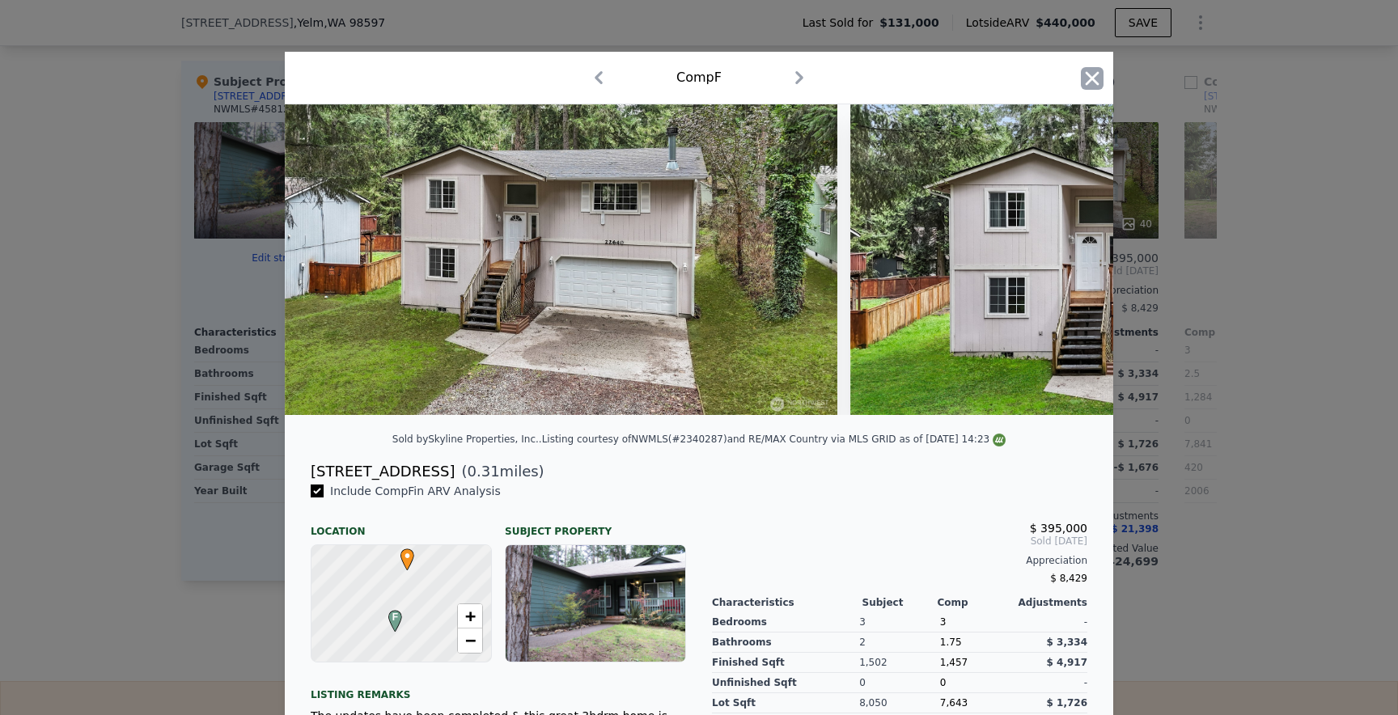
click at [1093, 73] on icon "button" at bounding box center [1092, 78] width 23 height 23
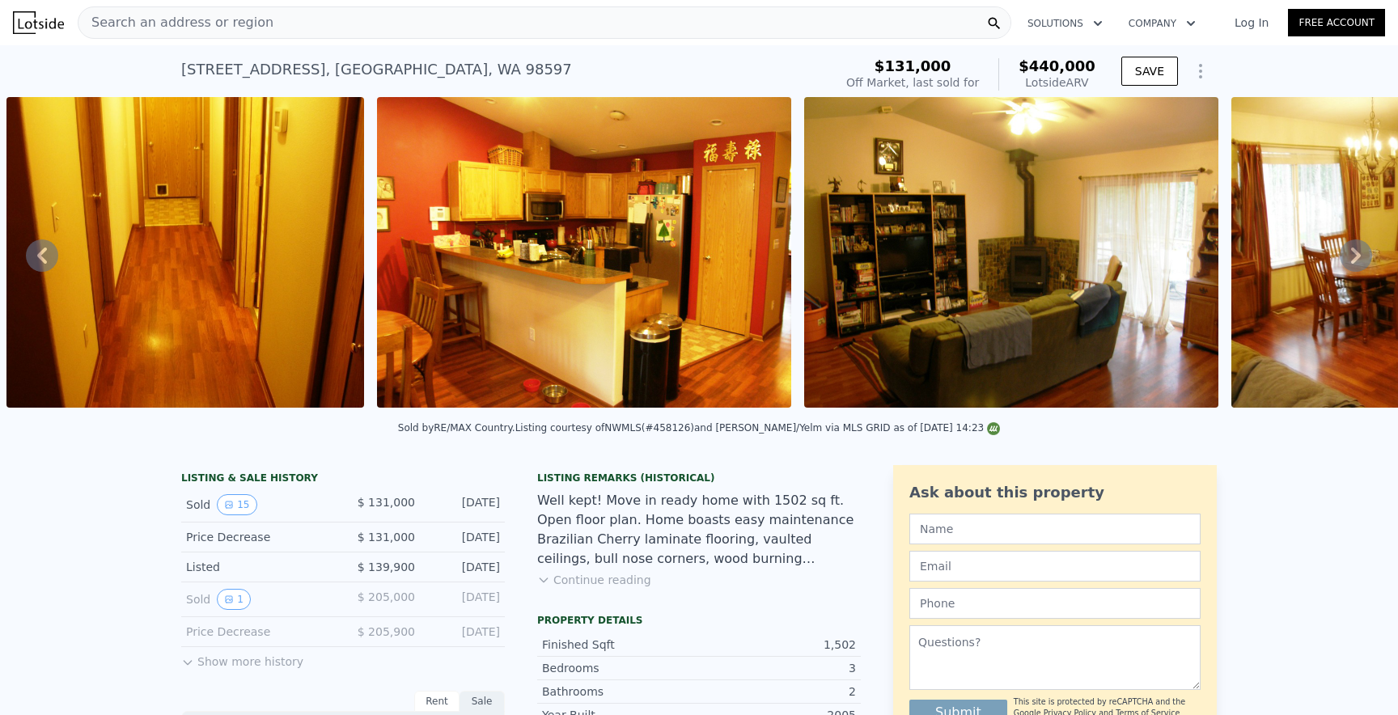
type input "$ 442,000"
type input "$ 0"
type input "$ 270,297"
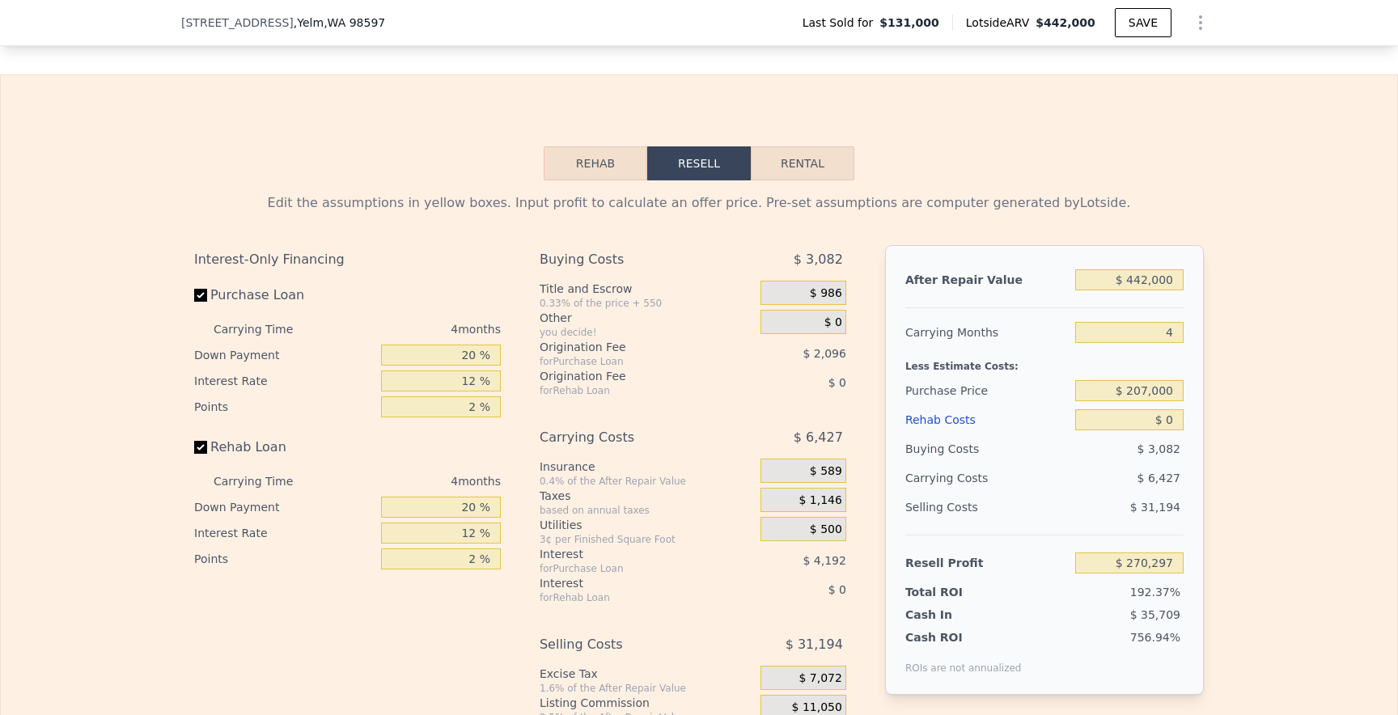
scroll to position [2238, 0]
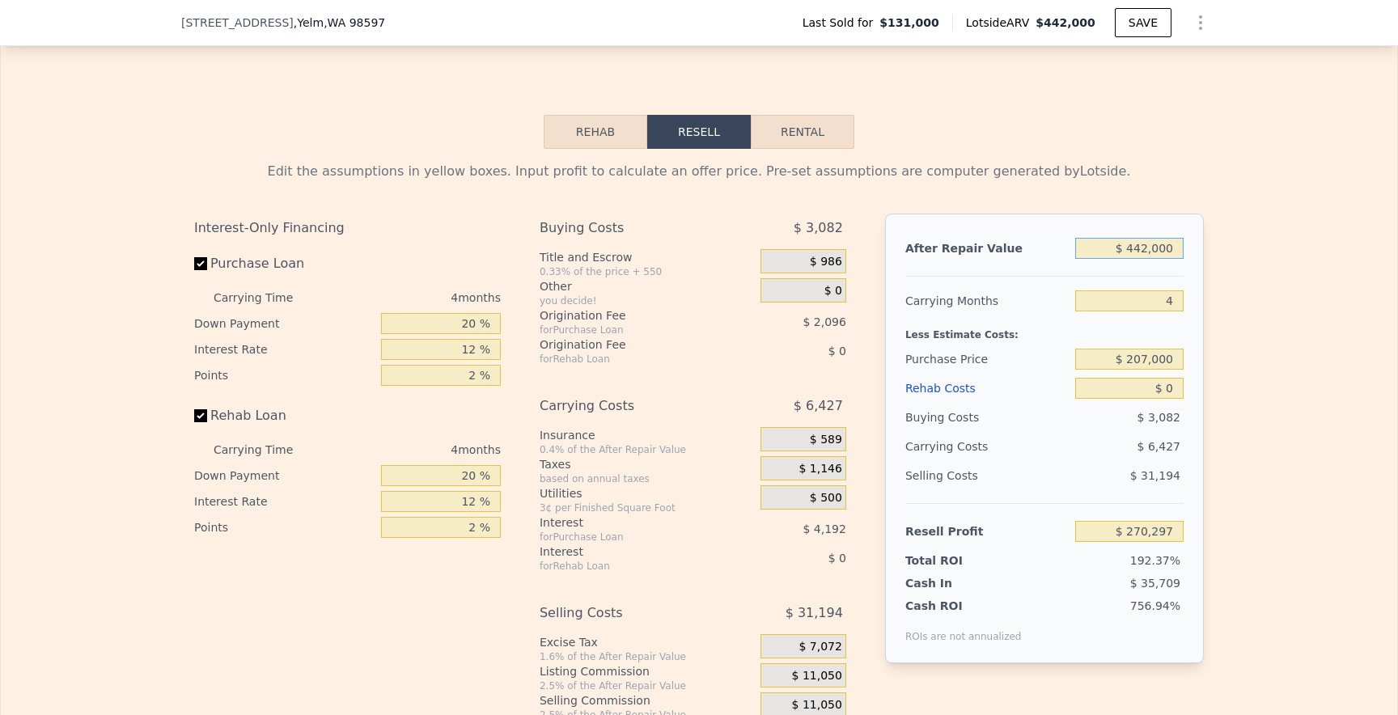
click at [1143, 249] on input "$ 442,000" at bounding box center [1129, 248] width 108 height 21
type input "$ 42,000"
type input "-$ 101,438"
type input "$ 422,000"
type input "$ 251,710"
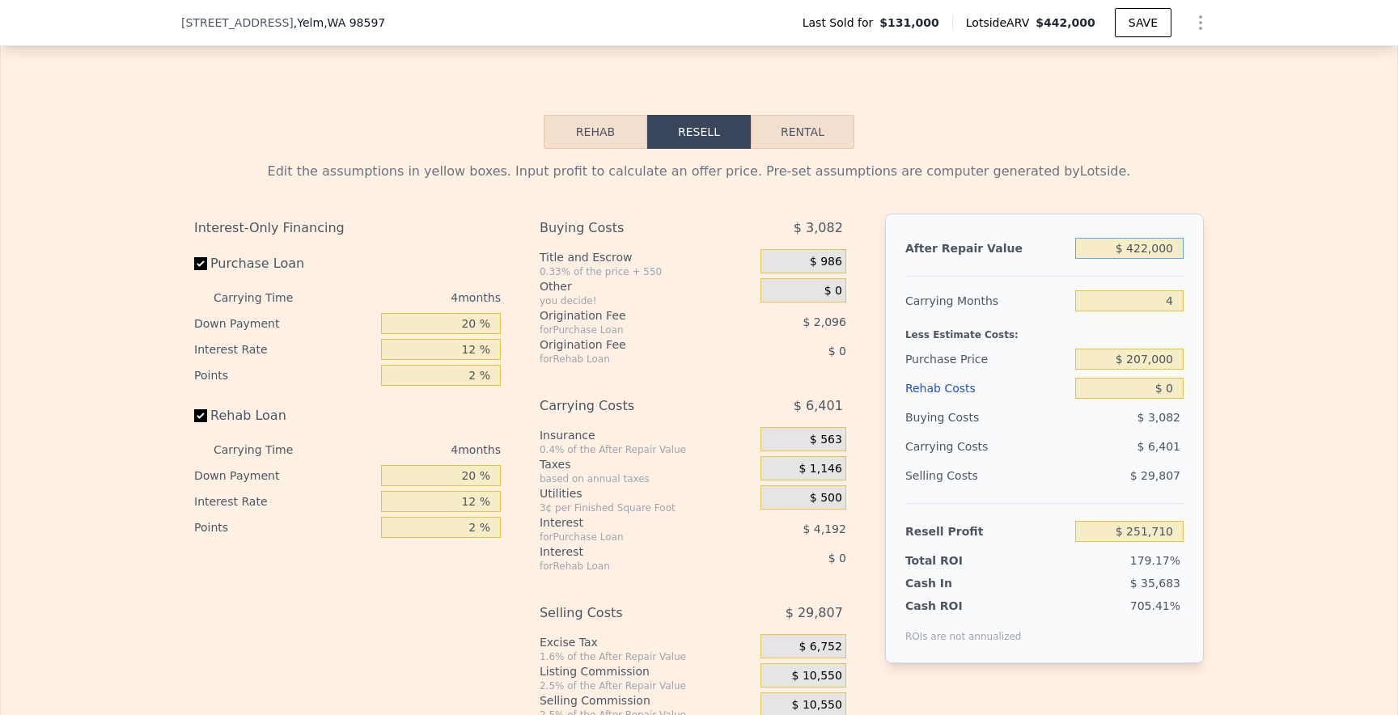
type input "$ 422,000"
click at [1173, 389] on input "$ 0" at bounding box center [1129, 388] width 108 height 21
type input "$ 7"
type input "$ 251,703"
type input "$ 75"
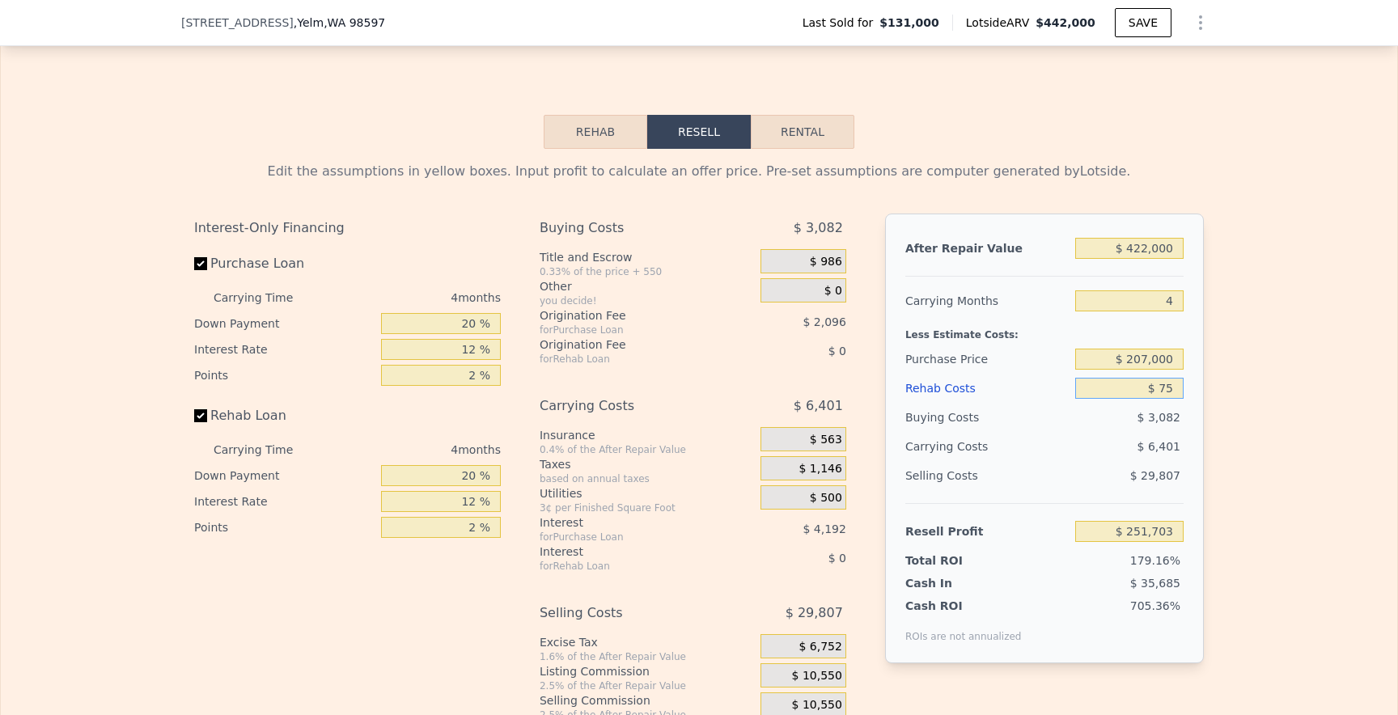
type input "$ 251,630"
type input "$ 750"
type input "$ 250,924"
type input "$ 7,500"
type input "$ 243,850"
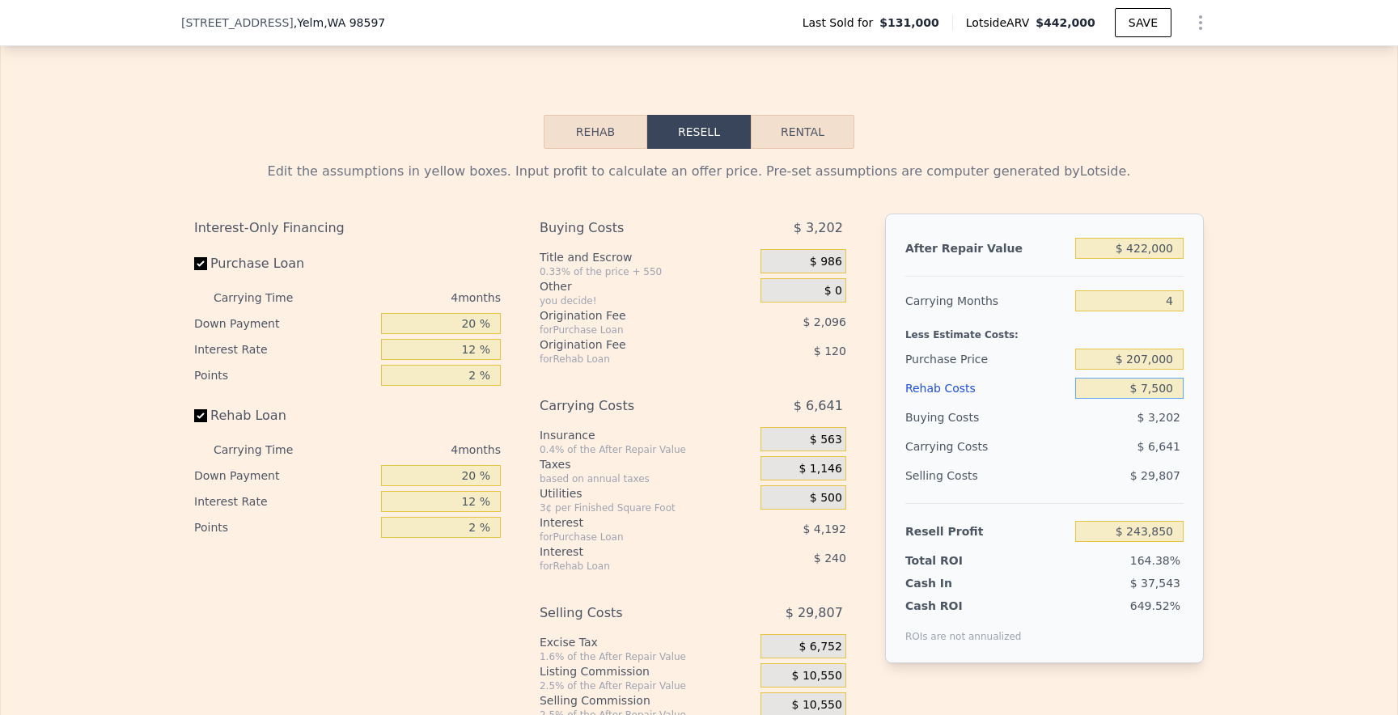
type input "$ 75,000"
type input "$ 173,110"
type input "$ 75,000"
click at [1157, 360] on input "$ 207,000" at bounding box center [1129, 359] width 108 height 21
type input "$ 93,209"
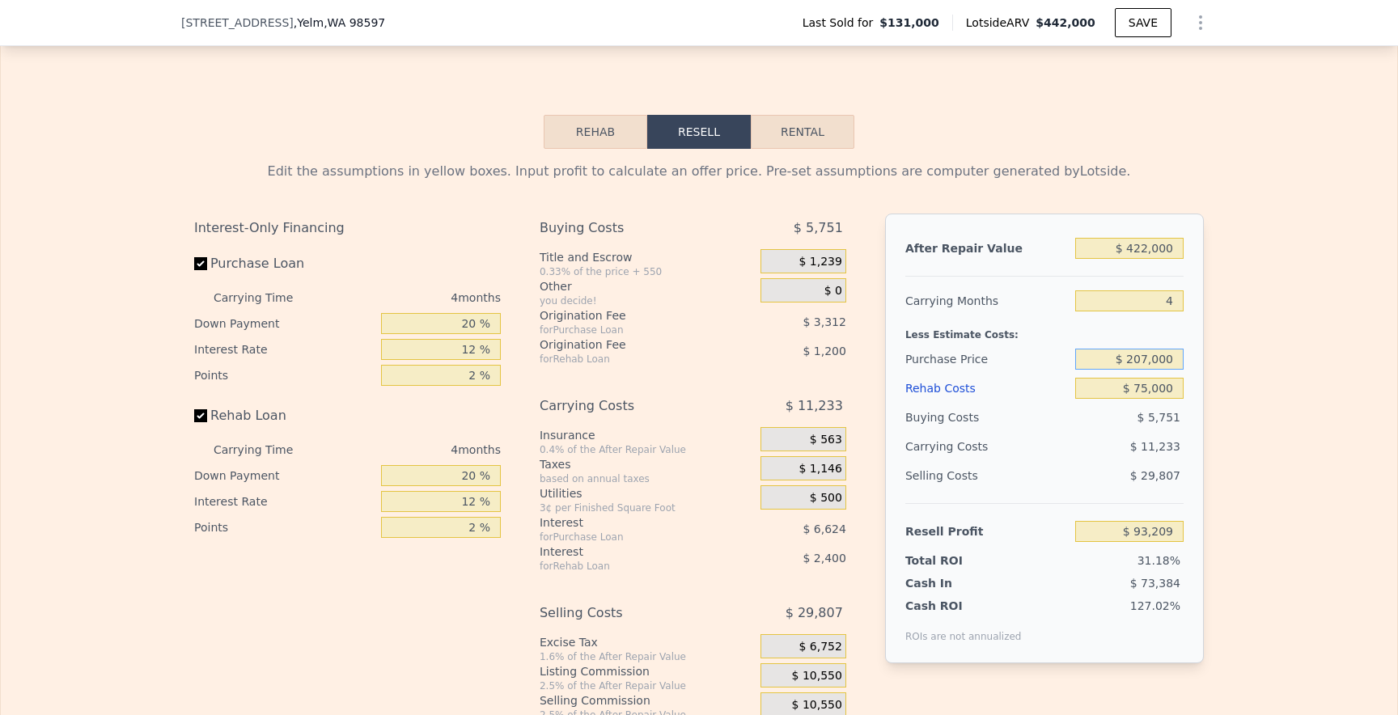
click at [1146, 358] on input "$ 207,000" at bounding box center [1129, 359] width 108 height 21
type input "$ 237,000"
type input "$ 61,669"
type input "$ 257,000"
type input "$ 40,642"
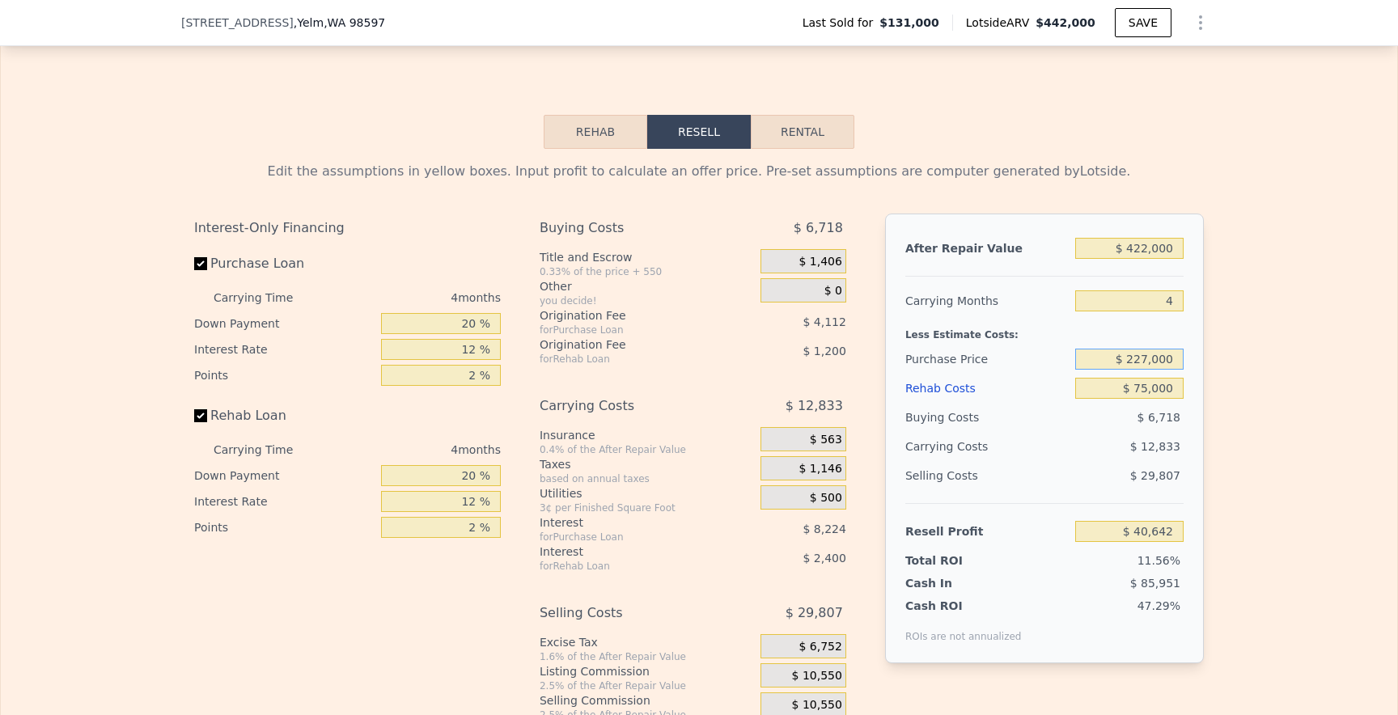
type input "$ 227,000"
type input "$ 72,182"
type input "$ 442,000"
type input "$ 0"
type input "$ 169,369"
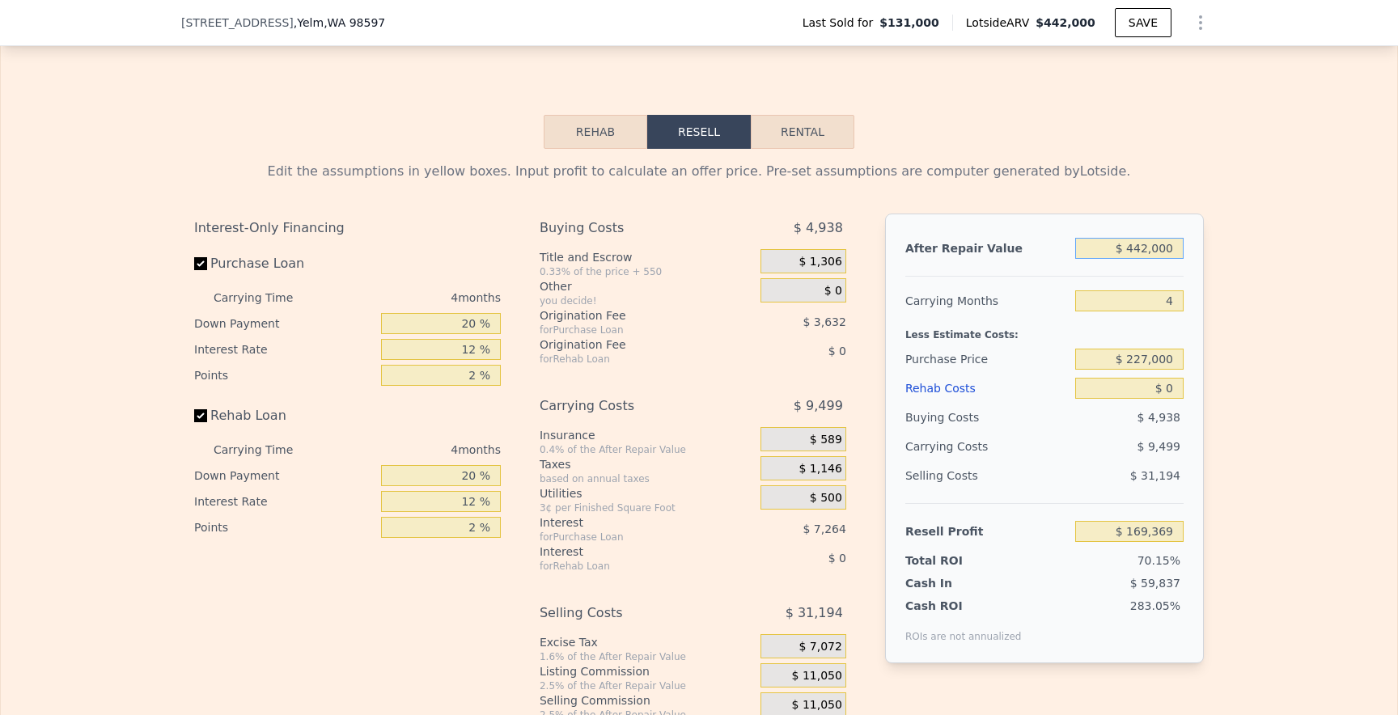
click at [1142, 249] on input "$ 442,000" at bounding box center [1129, 248] width 108 height 21
type input "$ 42,000"
type input "-$ 202,366"
type input "$ 422,000"
type input "$ 150,782"
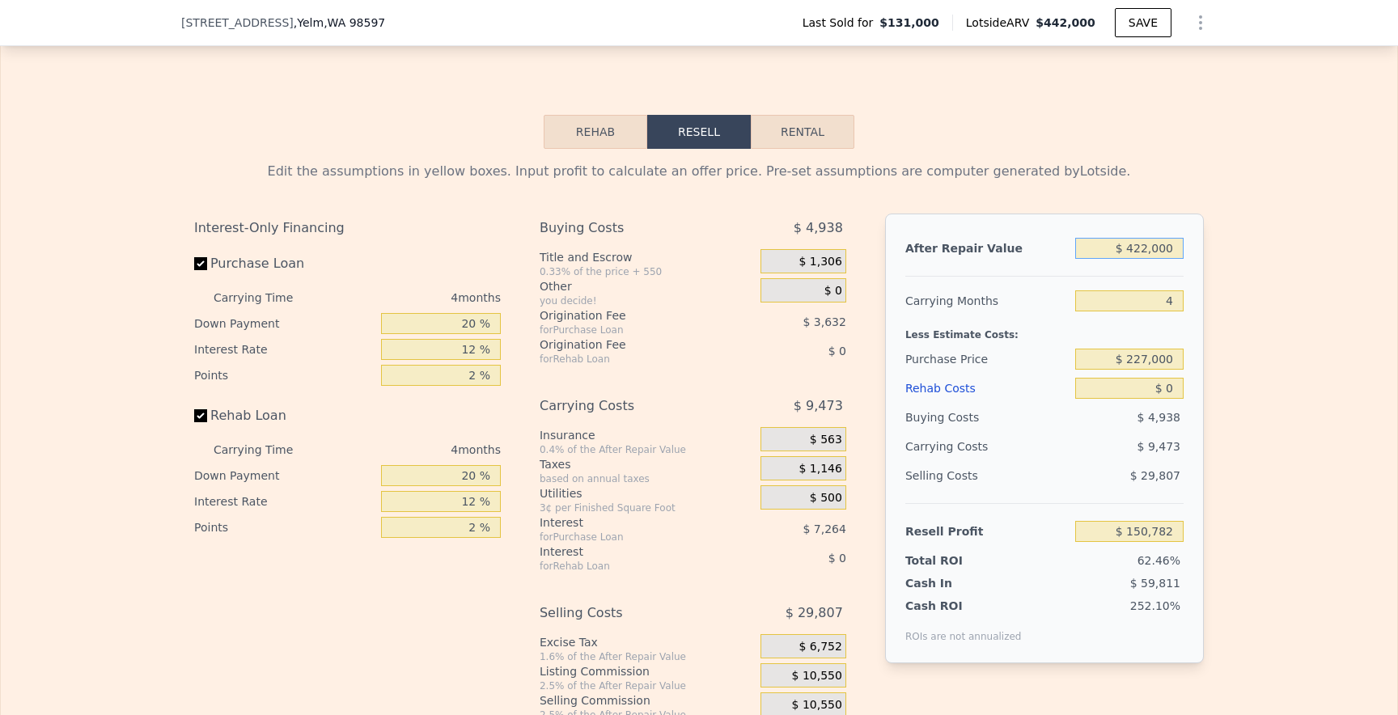
type input "$ 422,000"
click at [1173, 391] on input "$ 0" at bounding box center [1129, 388] width 108 height 21
type input "$ 7"
type input "$ 150,775"
type input "$ 75"
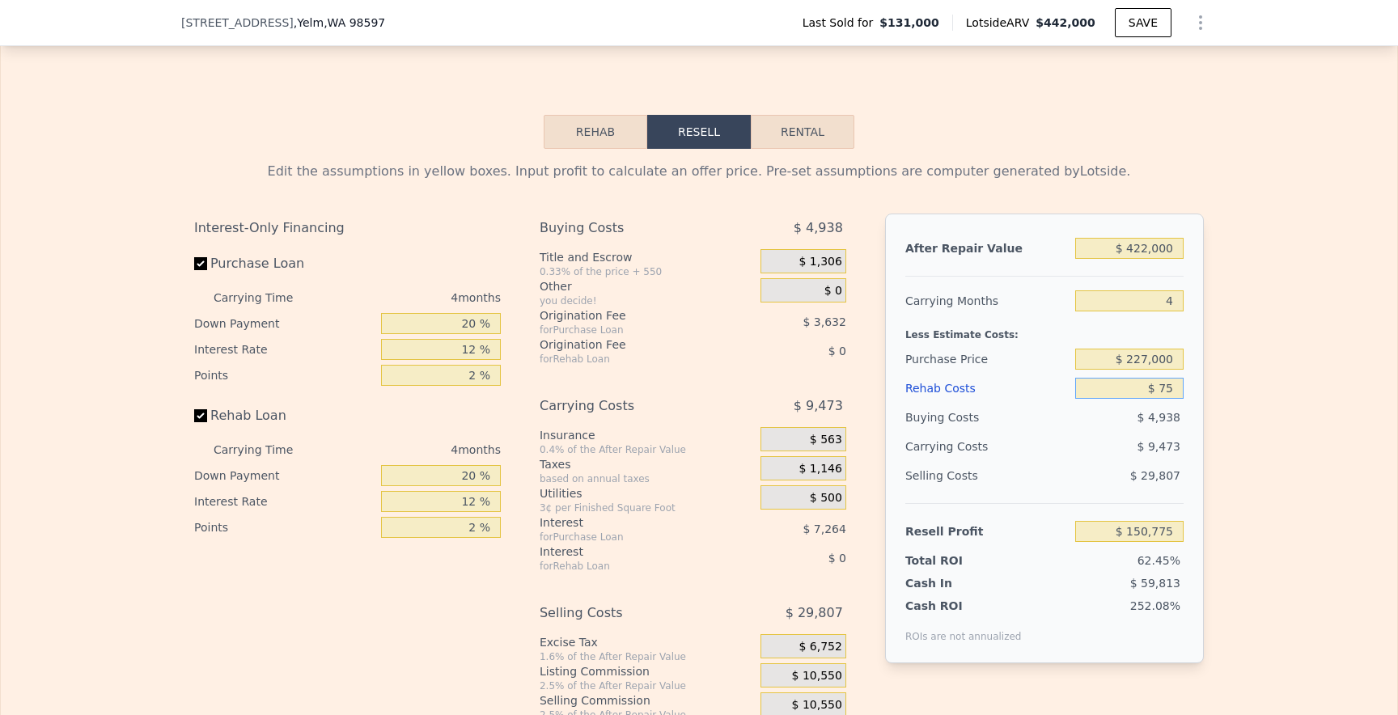
type input "$ 150,702"
type input "$ 750"
type input "$ 149,996"
type input "$ 7,500"
type input "$ 142,922"
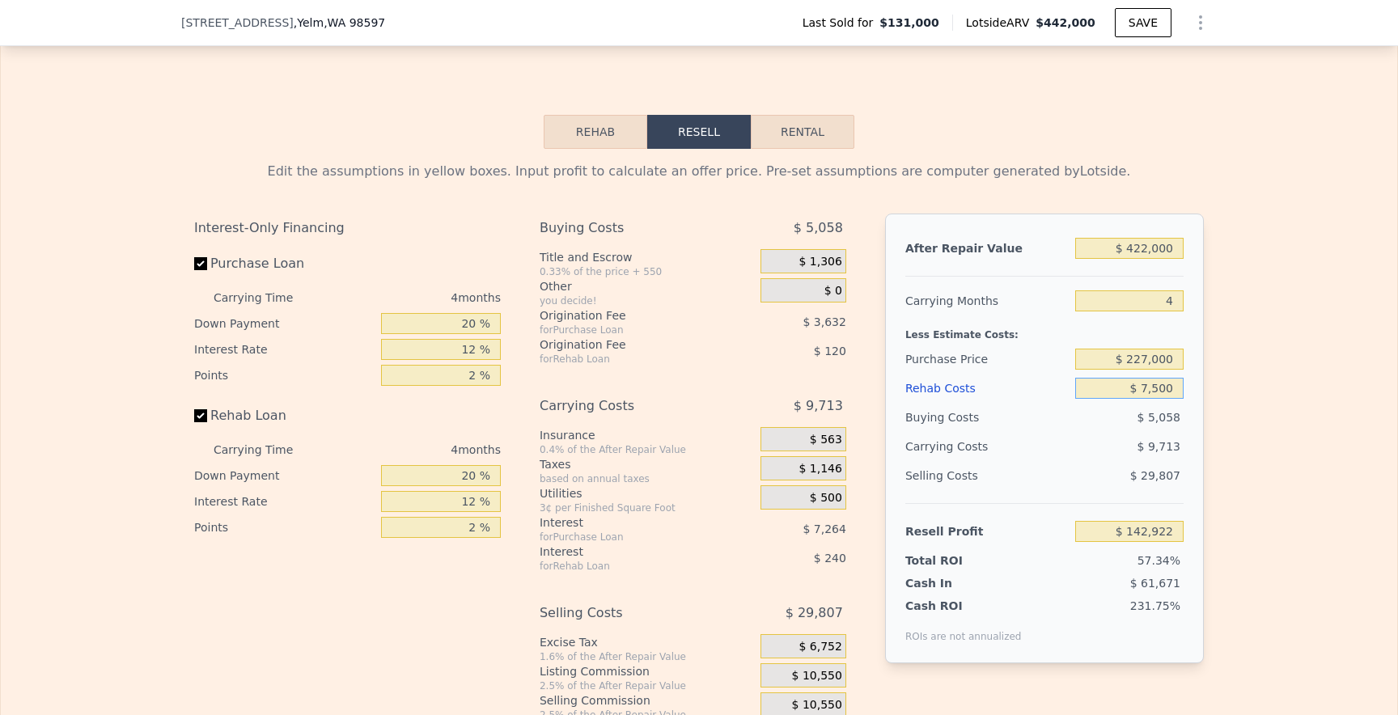
type input "$ 75,000"
type input "$ 72,182"
type input "$ 75,000"
click at [1145, 361] on input "$ 227,000" at bounding box center [1129, 359] width 108 height 21
type input "$ 217,000"
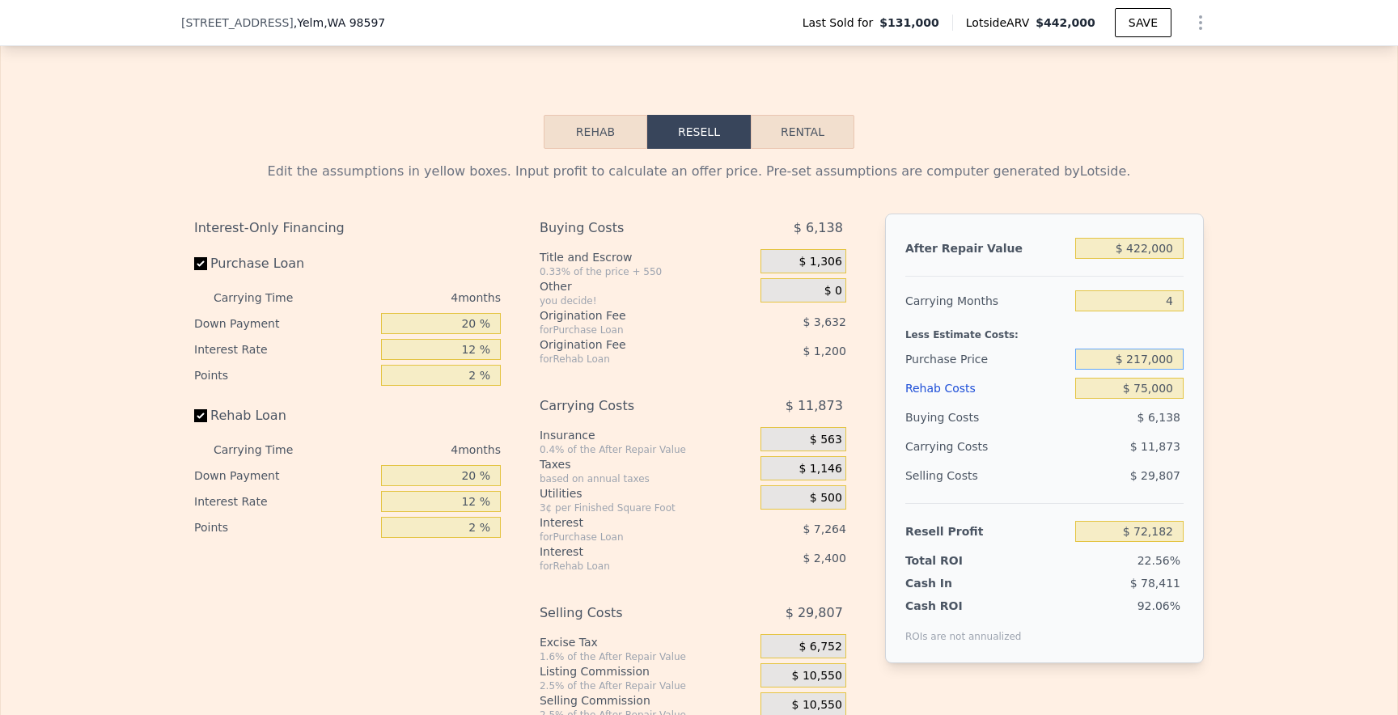
type input "$ 82,695"
type input "$ 442,000"
type input "$ 0"
type input "$ 179,882"
